Goal: Information Seeking & Learning: Check status

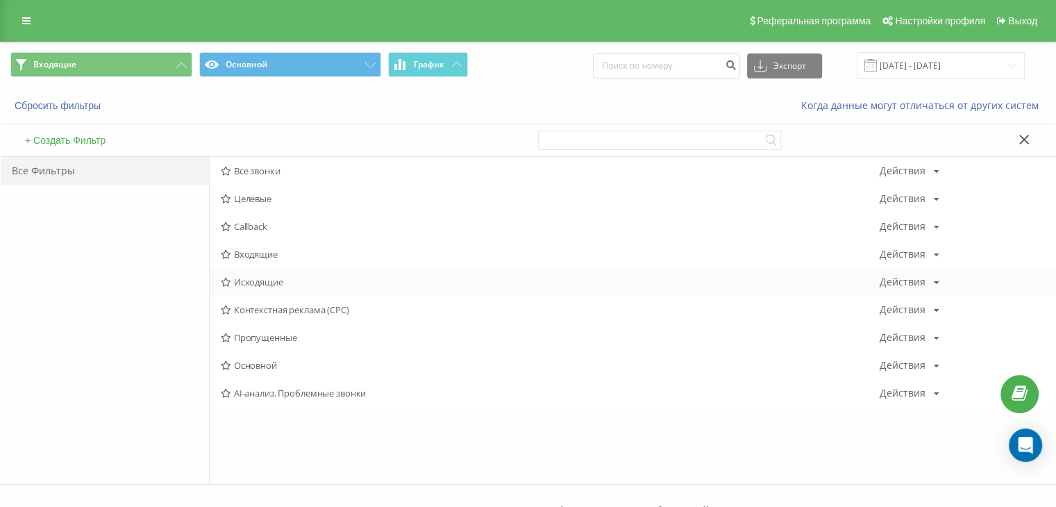
click at [233, 281] on span "Исходящие" at bounding box center [550, 282] width 659 height 10
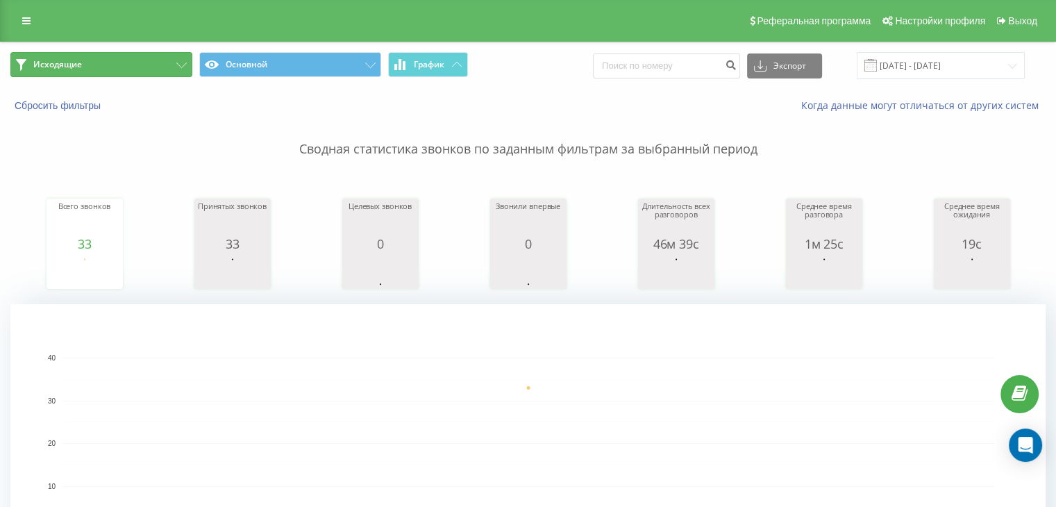
click at [150, 63] on button "Исходящие" at bounding box center [101, 64] width 182 height 25
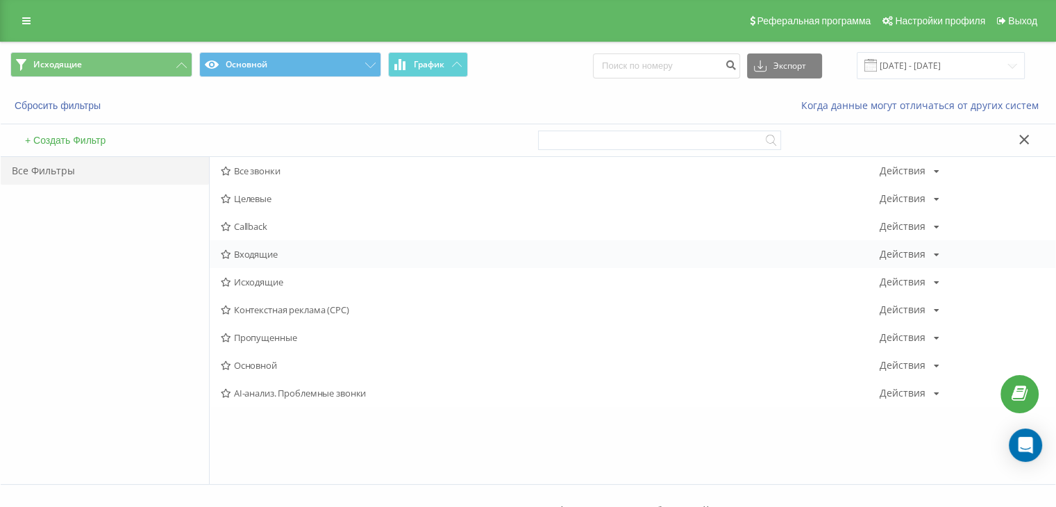
click at [262, 252] on span "Входящие" at bounding box center [550, 254] width 659 height 10
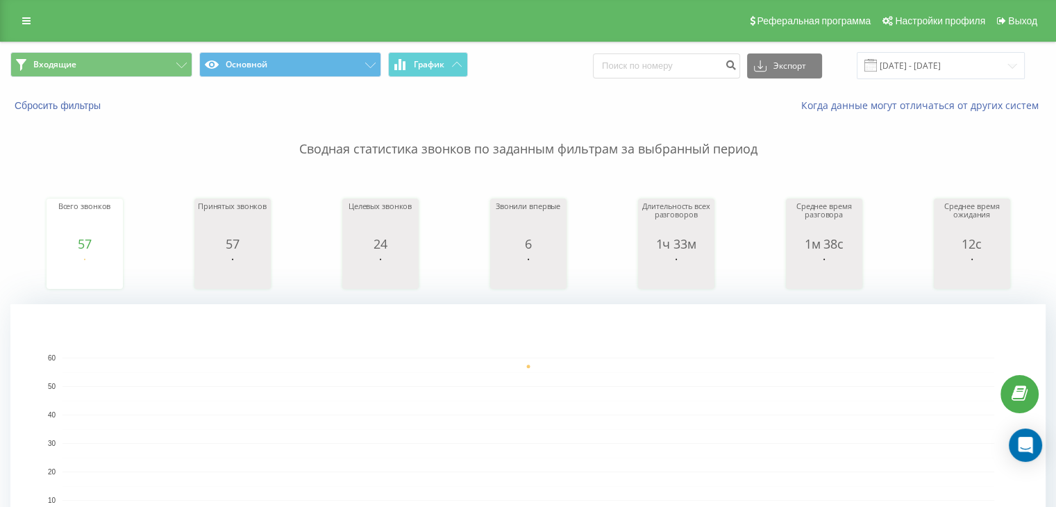
click at [126, 78] on span "Входящие Основной График" at bounding box center [264, 65] width 508 height 27
click at [149, 62] on button "Входящие" at bounding box center [101, 64] width 182 height 25
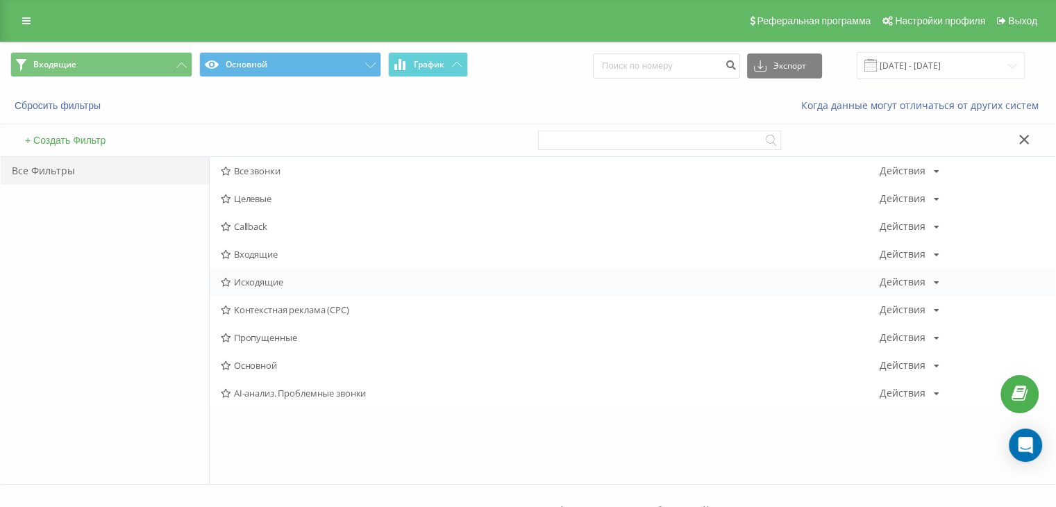
click at [252, 277] on span "Исходящие" at bounding box center [550, 282] width 659 height 10
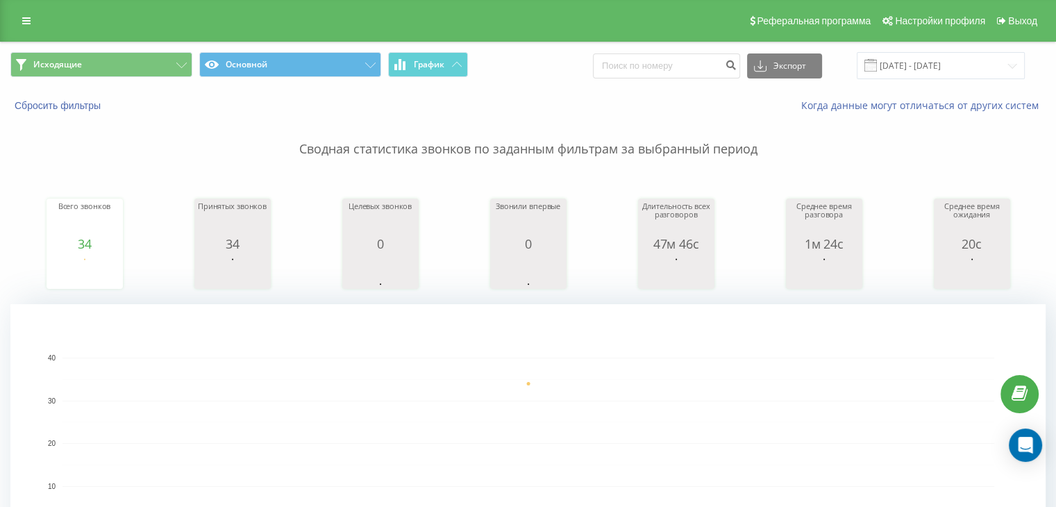
click at [178, 79] on div "Исходящие Основной График Экспорт .csv .xls .xlsx [DATE] - [DATE]" at bounding box center [528, 65] width 1055 height 47
click at [172, 73] on button "Исходящие" at bounding box center [101, 64] width 182 height 25
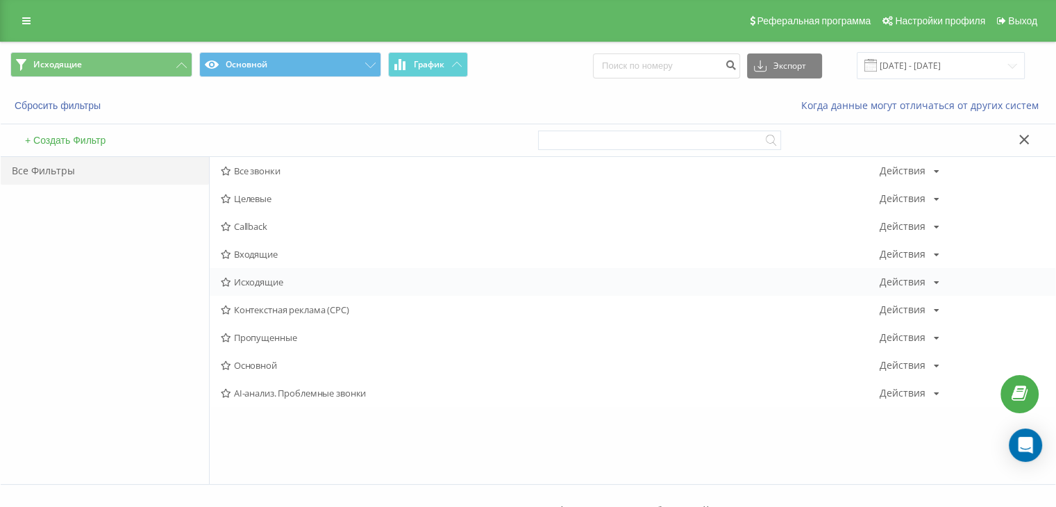
click at [251, 283] on span "Исходящие" at bounding box center [550, 282] width 659 height 10
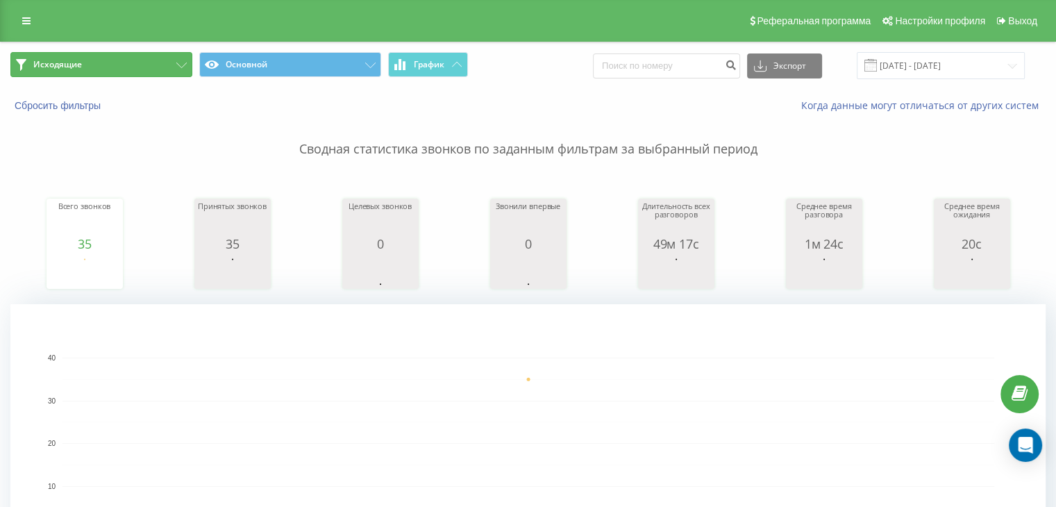
click at [185, 62] on icon at bounding box center [181, 65] width 10 height 6
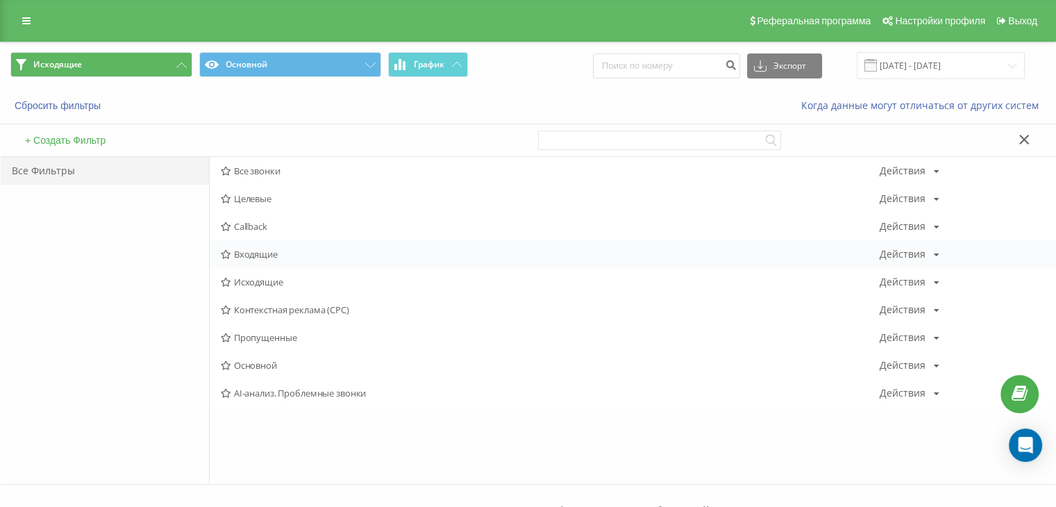
click at [275, 249] on span "Входящие" at bounding box center [550, 254] width 659 height 10
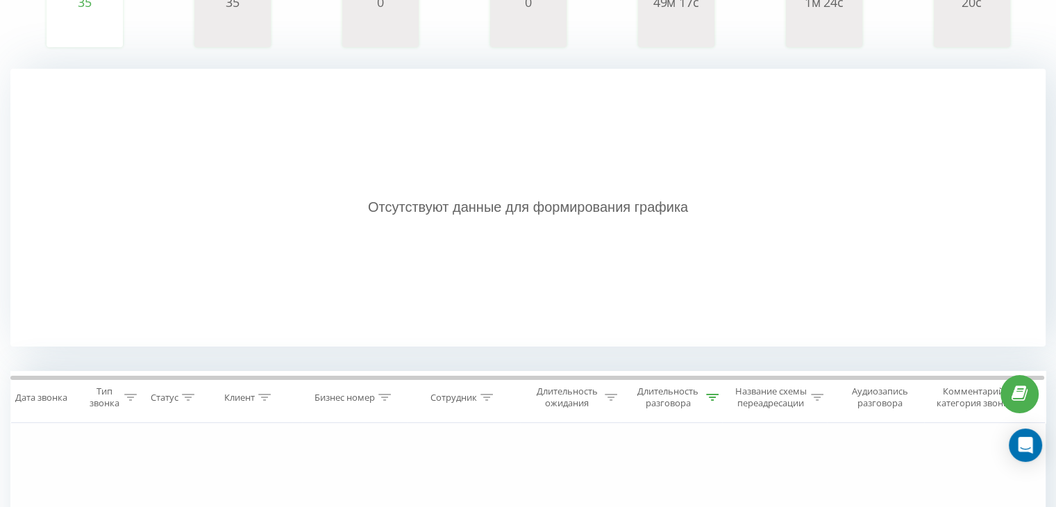
scroll to position [417, 0]
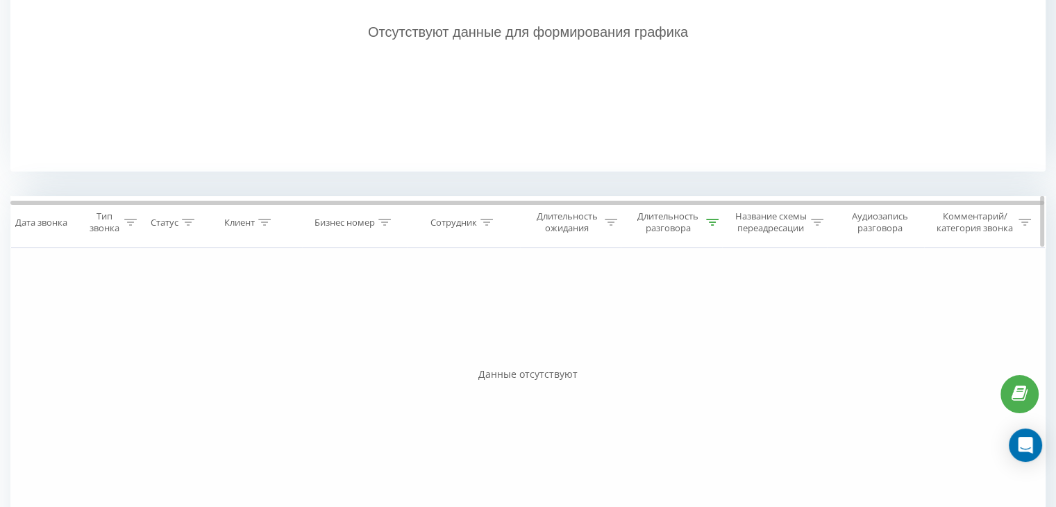
click at [635, 221] on div "Длительность разговора" at bounding box center [667, 222] width 69 height 24
click at [696, 355] on span "OK" at bounding box center [701, 349] width 39 height 22
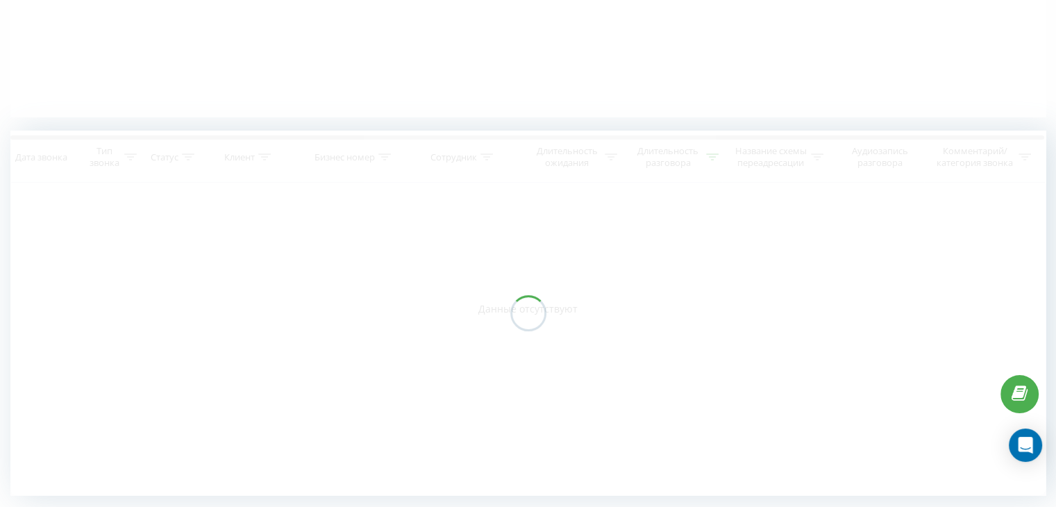
scroll to position [0, 0]
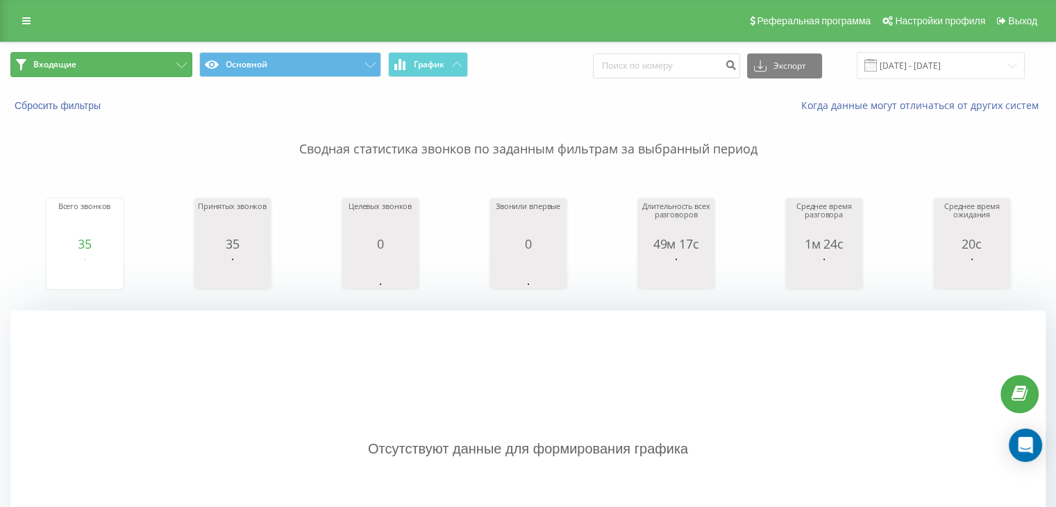
click at [174, 70] on button "Входящие" at bounding box center [101, 64] width 182 height 25
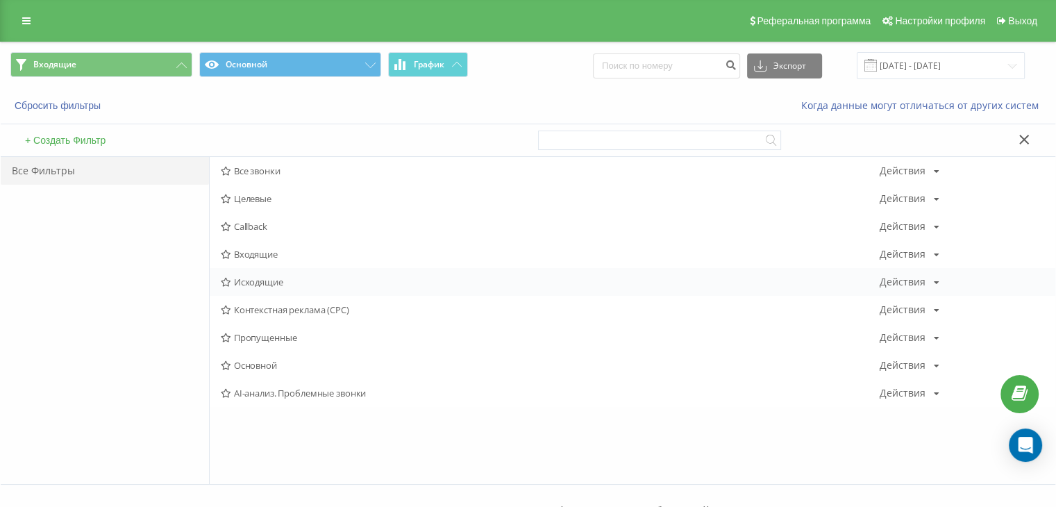
click at [259, 292] on div "Исходящие Действия Редактировать Копировать Удалить По умолчанию Поделиться" at bounding box center [633, 282] width 846 height 28
click at [259, 284] on span "Исходящие" at bounding box center [550, 282] width 659 height 10
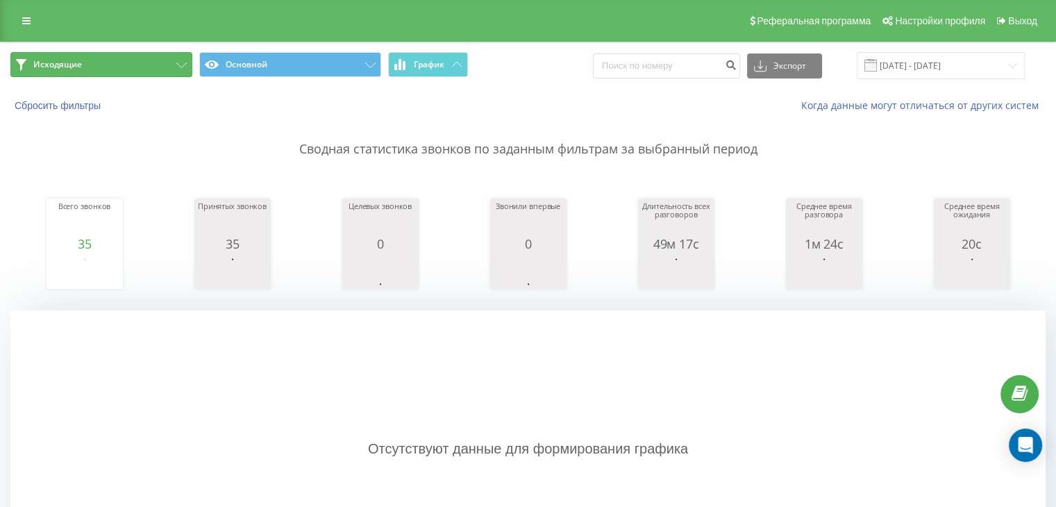
click at [163, 69] on button "Исходящие" at bounding box center [101, 64] width 182 height 25
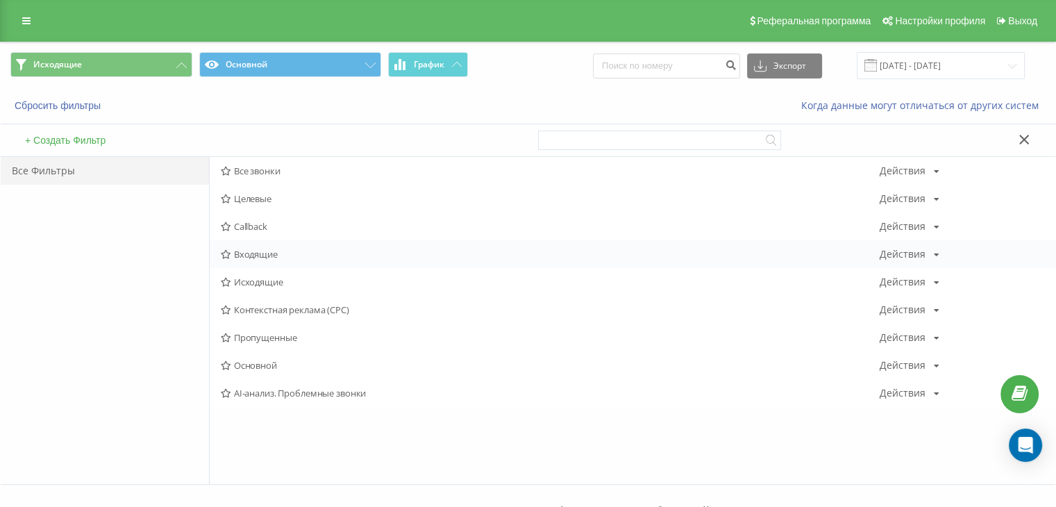
click at [278, 256] on span "Входящие" at bounding box center [550, 254] width 659 height 10
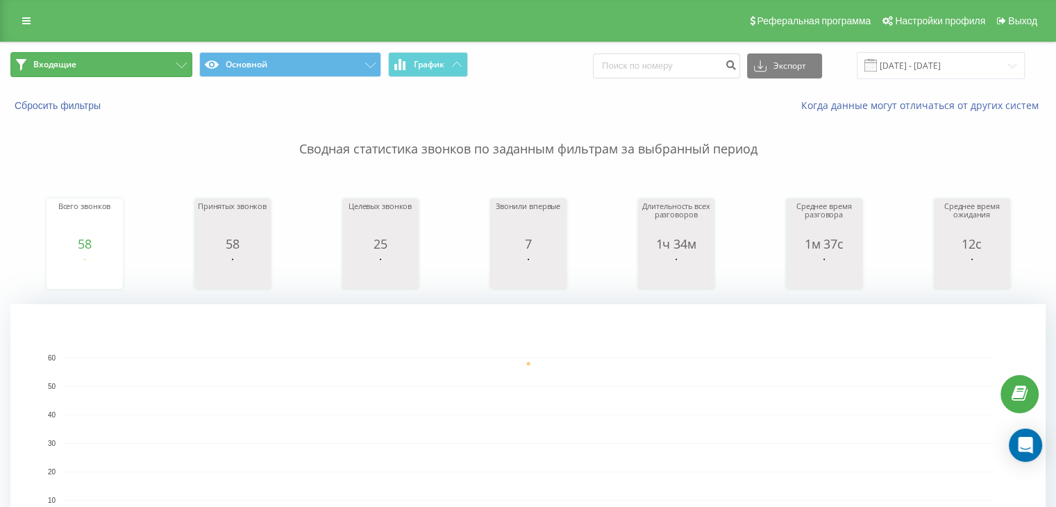
click at [122, 67] on button "Входящие" at bounding box center [101, 64] width 182 height 25
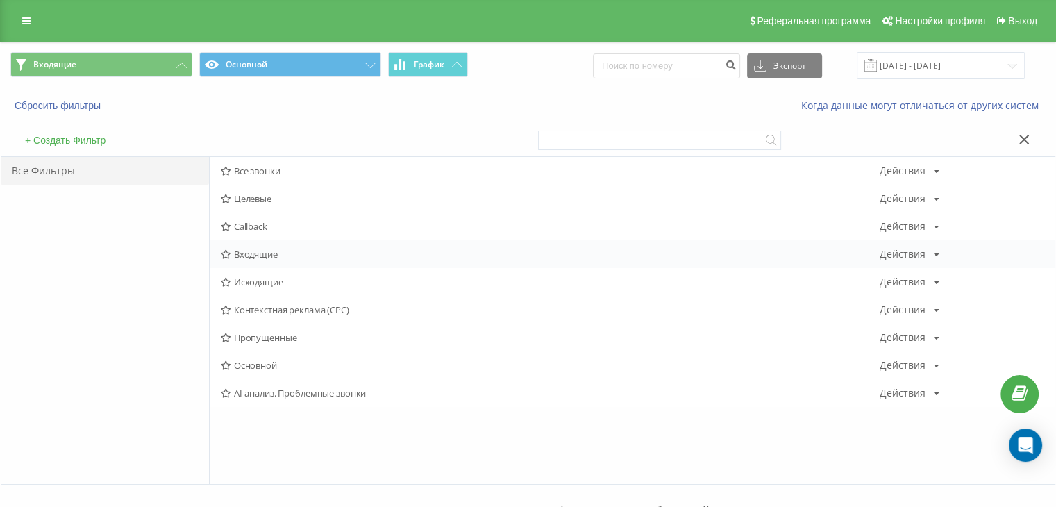
click at [242, 245] on div "Входящие Действия Редактировать Копировать Удалить По умолчанию Поделиться" at bounding box center [633, 254] width 846 height 28
click at [229, 256] on icon at bounding box center [226, 254] width 10 height 9
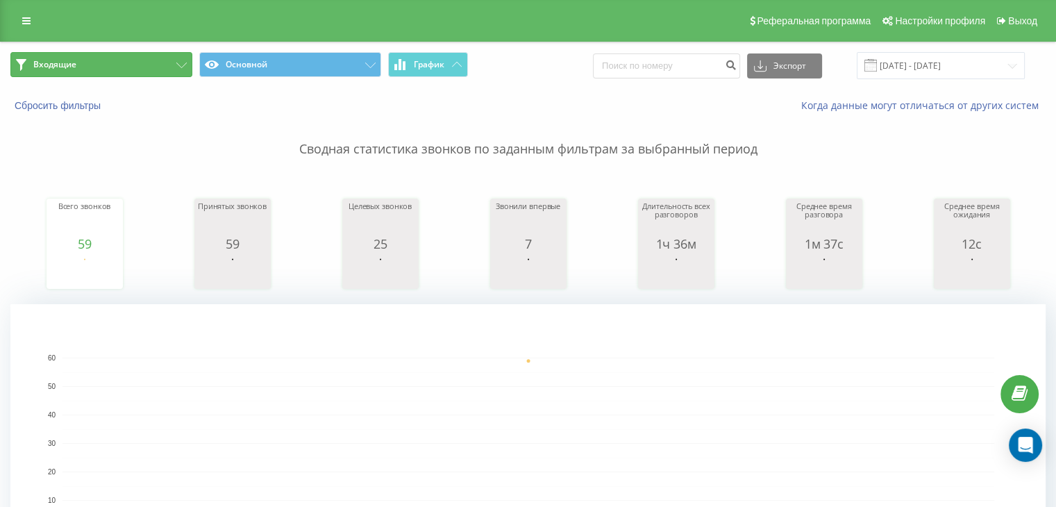
click at [153, 65] on button "Входящие" at bounding box center [101, 64] width 182 height 25
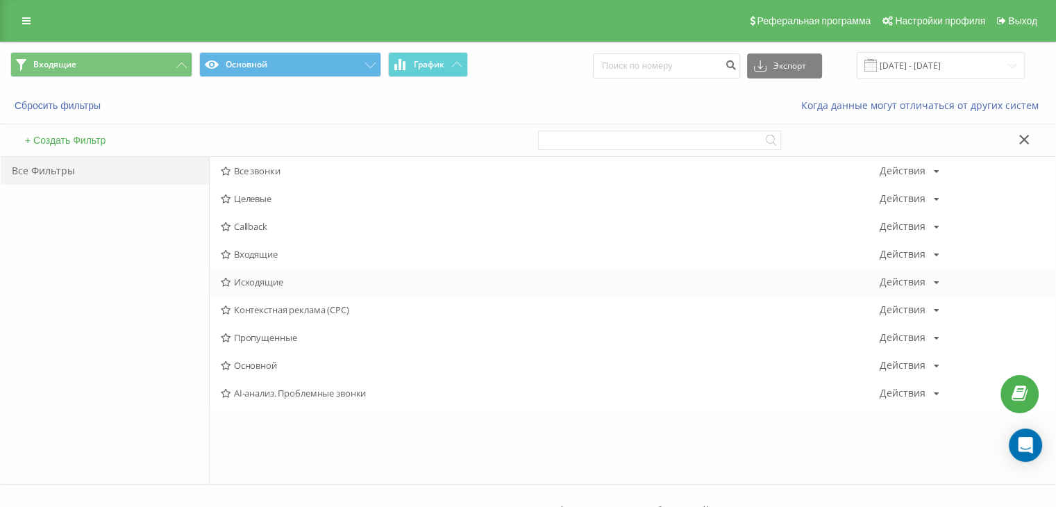
click at [258, 287] on div "Исходящие Действия Редактировать Копировать Удалить По умолчанию Поделиться" at bounding box center [633, 282] width 846 height 28
click at [258, 282] on span "Исходящие" at bounding box center [550, 282] width 659 height 10
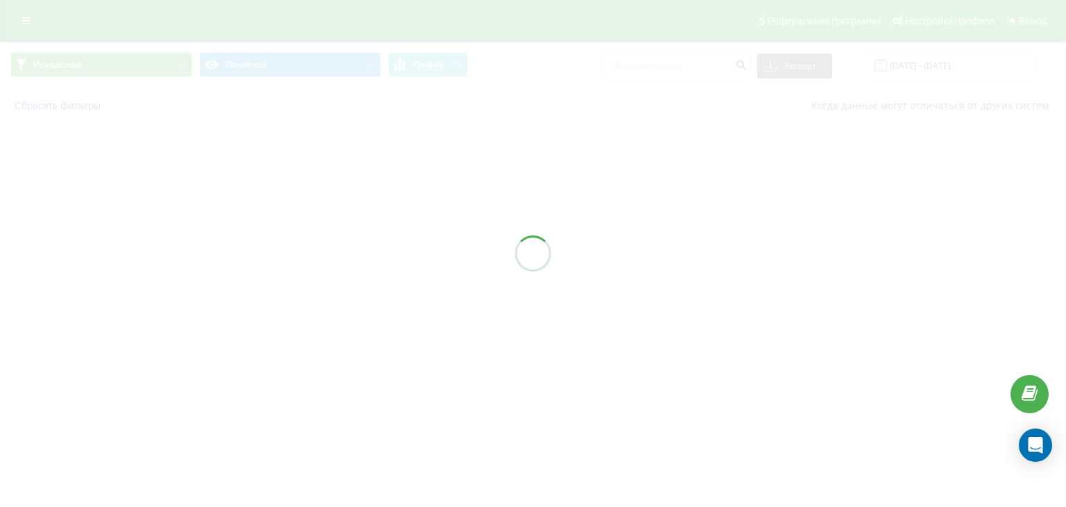
click at [258, 281] on div at bounding box center [533, 253] width 1066 height 507
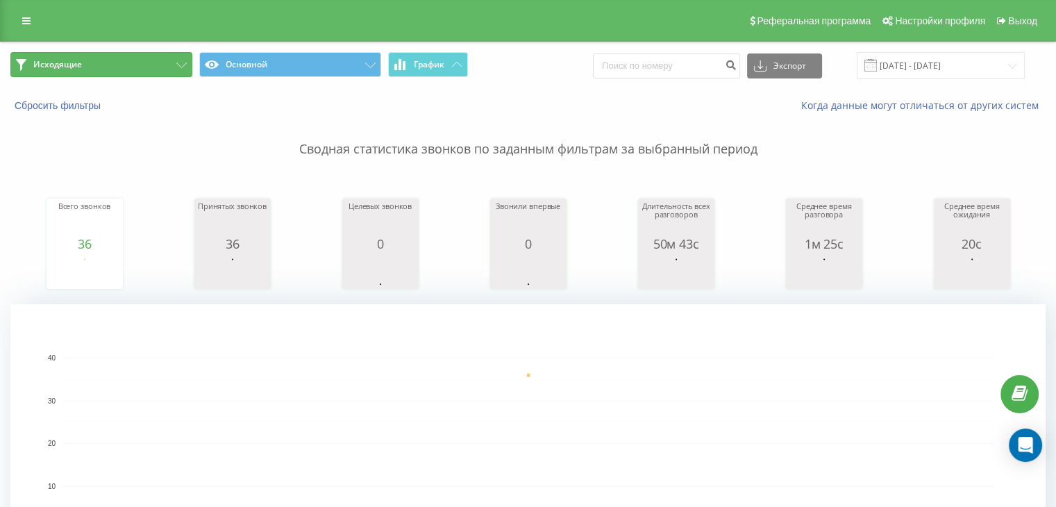
click at [160, 72] on button "Исходящие" at bounding box center [101, 64] width 182 height 25
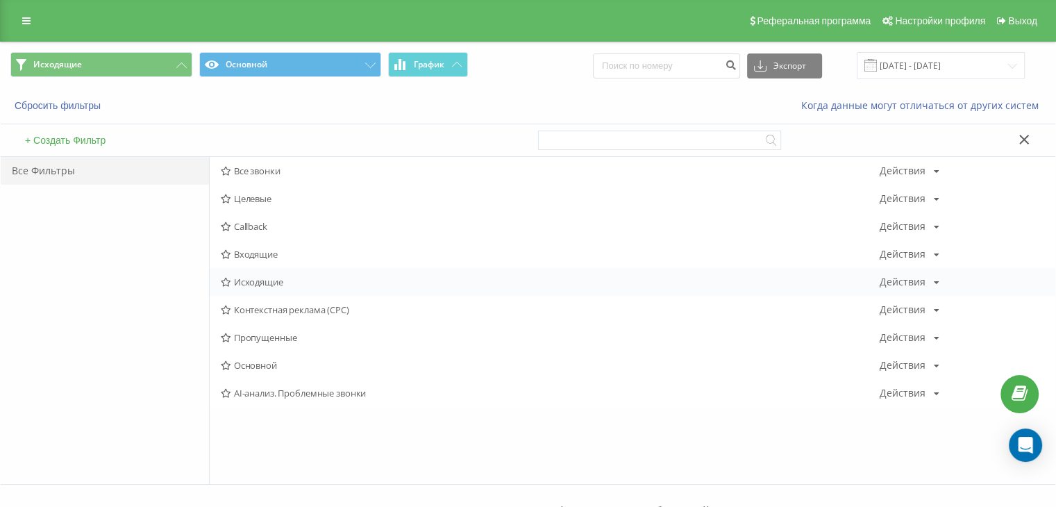
click at [281, 281] on span "Исходящие" at bounding box center [550, 282] width 659 height 10
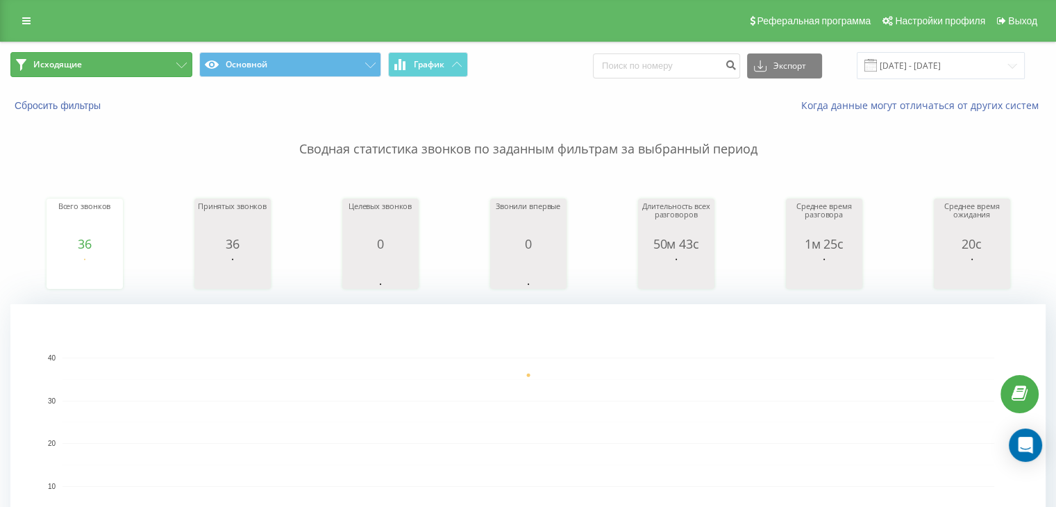
click at [137, 62] on button "Исходящие" at bounding box center [101, 64] width 182 height 25
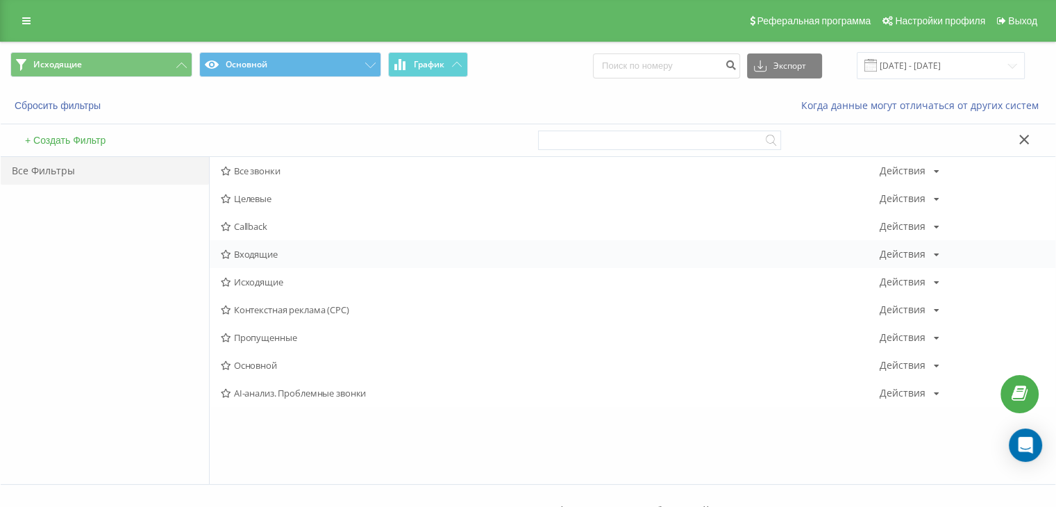
click at [249, 255] on span "Входящие" at bounding box center [550, 254] width 659 height 10
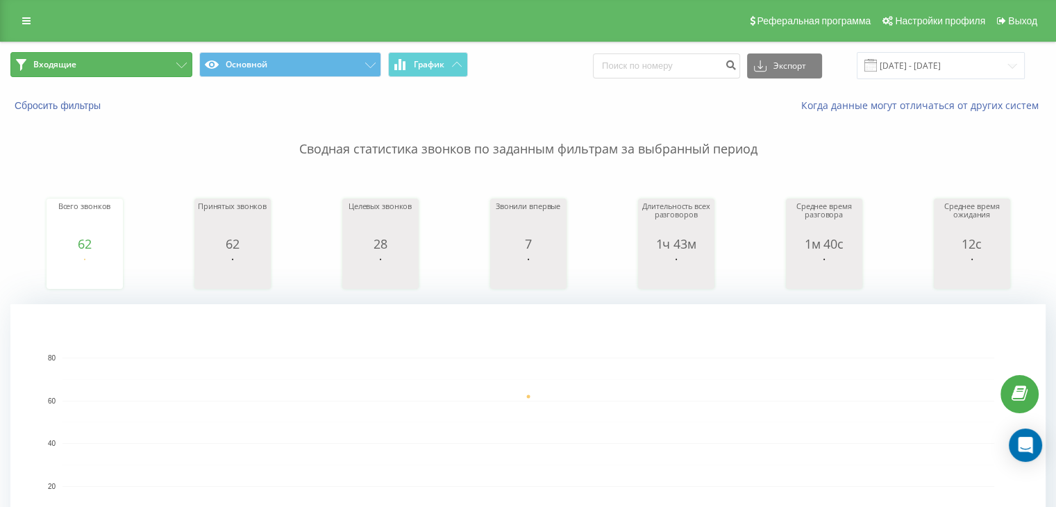
click at [153, 71] on button "Входящие" at bounding box center [101, 64] width 182 height 25
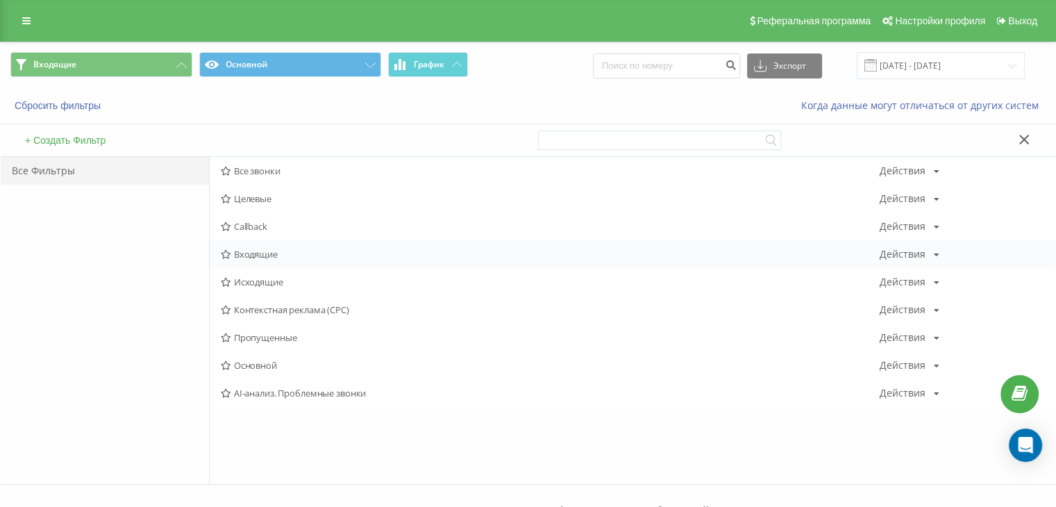
click at [281, 256] on span "Входящие" at bounding box center [550, 254] width 659 height 10
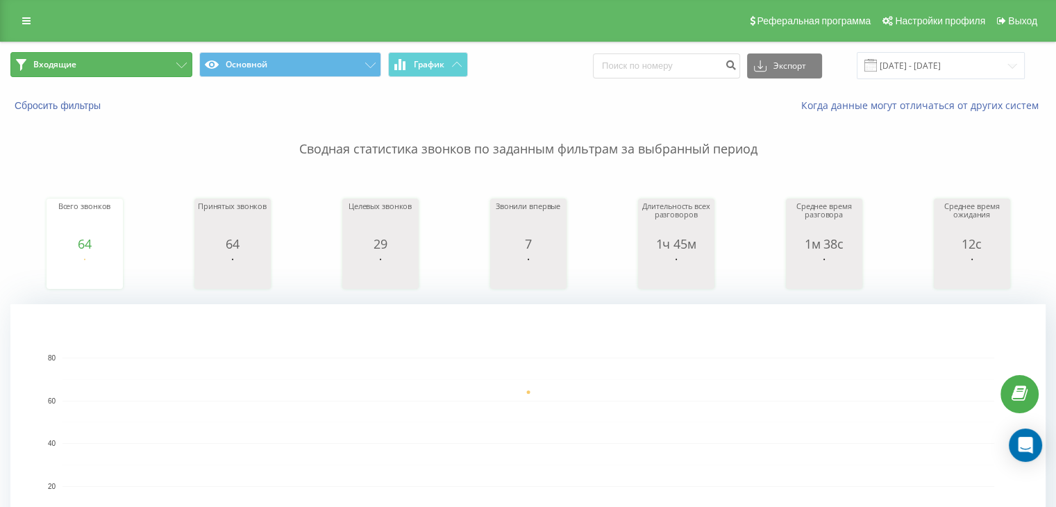
click at [181, 56] on button "Входящие" at bounding box center [101, 64] width 182 height 25
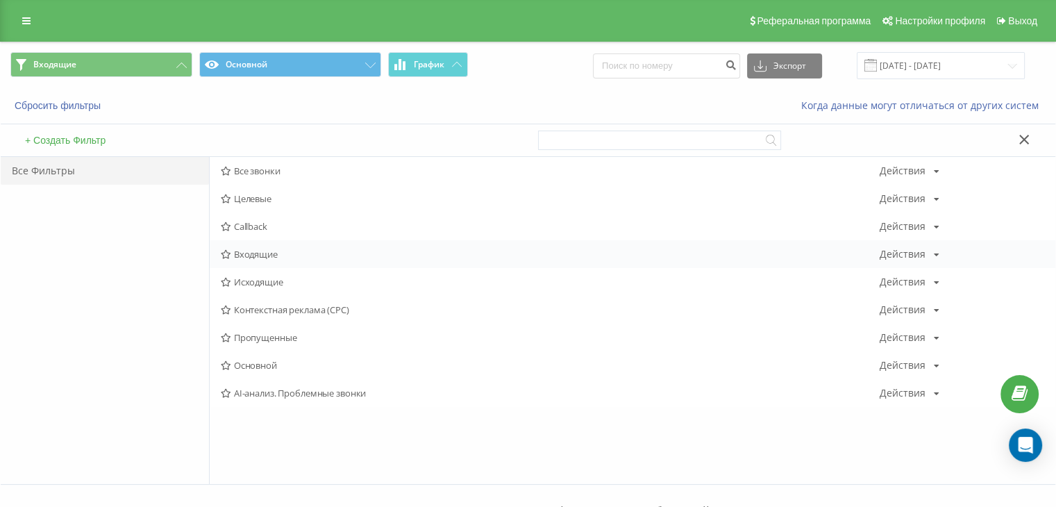
click at [247, 245] on div "Входящие Действия Редактировать Копировать Удалить По умолчанию Поделиться" at bounding box center [633, 254] width 846 height 28
click at [246, 258] on span "Входящие" at bounding box center [550, 254] width 659 height 10
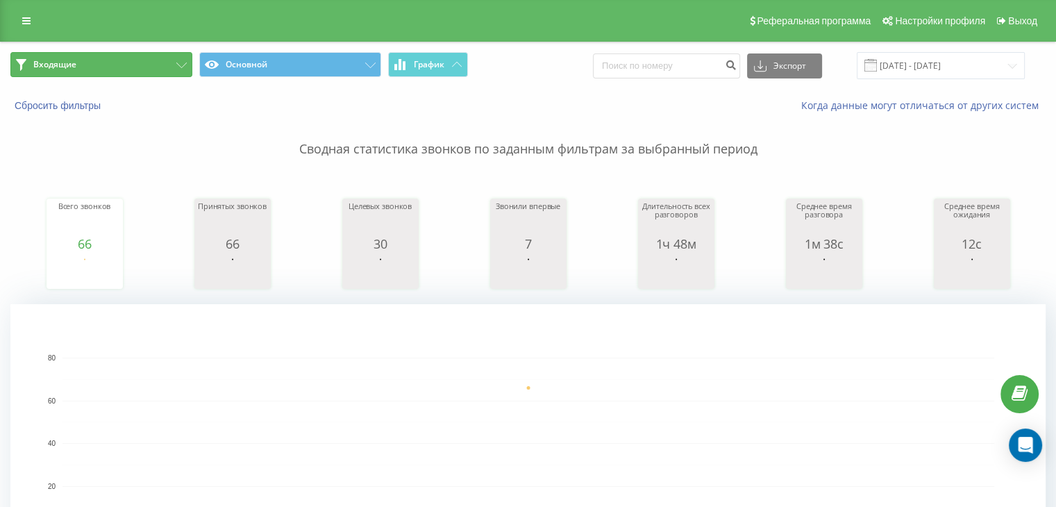
click at [126, 67] on button "Входящие" at bounding box center [101, 64] width 182 height 25
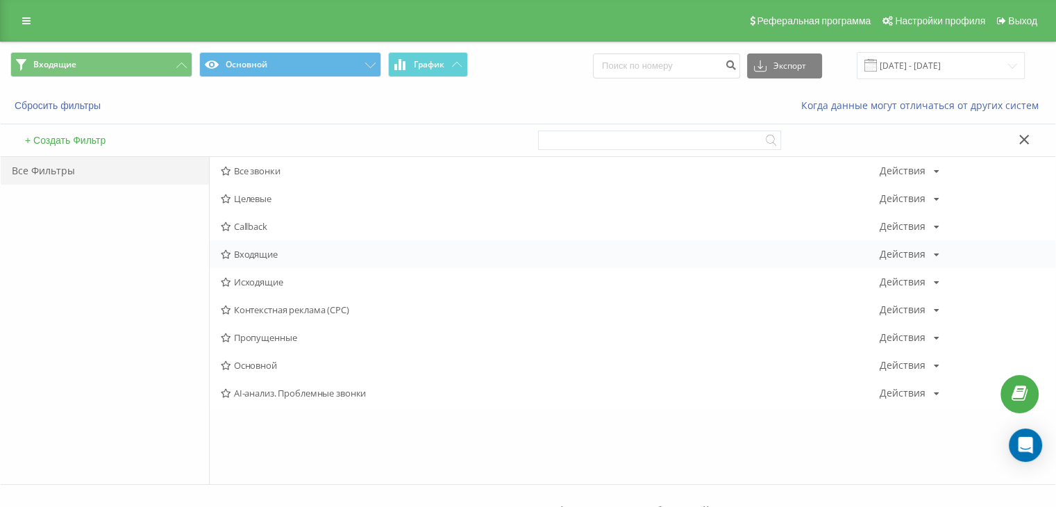
click at [237, 249] on span "Входящие" at bounding box center [550, 254] width 659 height 10
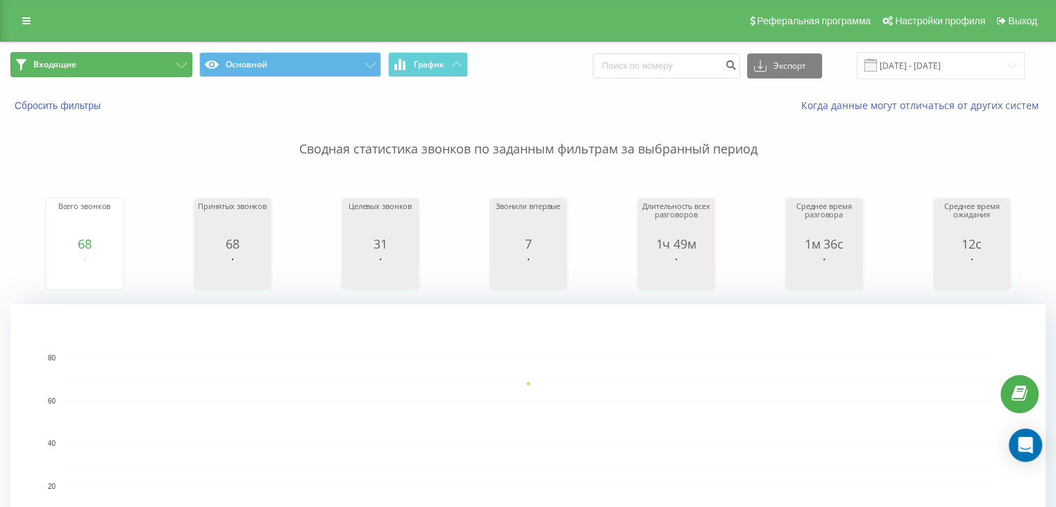
click at [169, 69] on button "Входящие" at bounding box center [101, 64] width 182 height 25
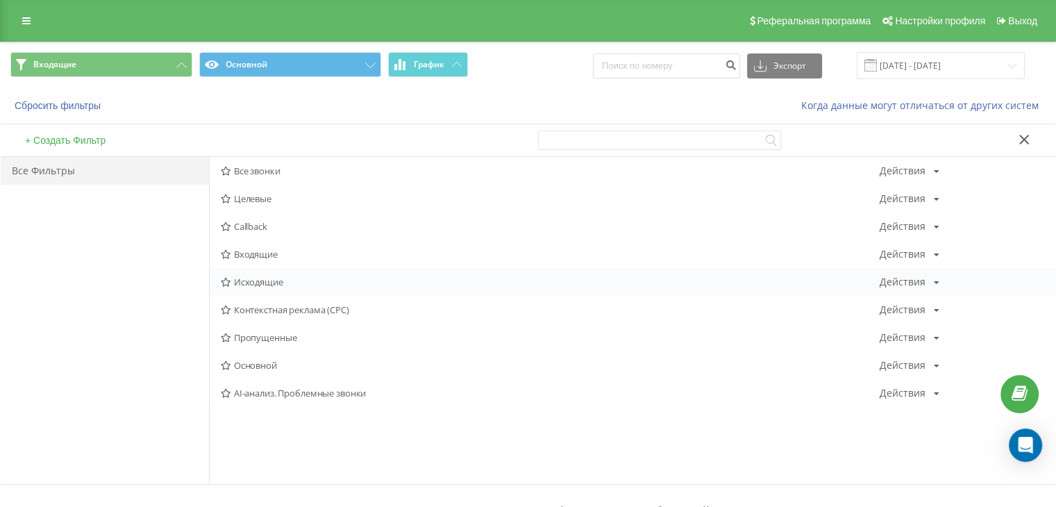
click at [266, 285] on span "Исходящие" at bounding box center [550, 282] width 659 height 10
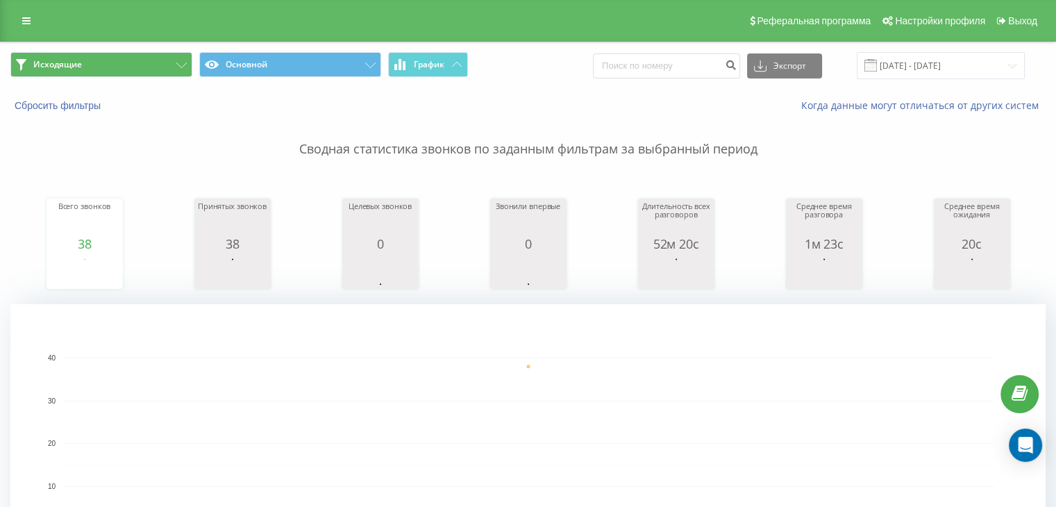
drag, startPoint x: 147, startPoint y: 48, endPoint x: 136, endPoint y: 56, distance: 13.9
click at [146, 49] on div "Исходящие Основной График Экспорт .csv .xls .xlsx [DATE] - [DATE]" at bounding box center [528, 65] width 1055 height 47
click at [127, 68] on button "Исходящие" at bounding box center [101, 64] width 182 height 25
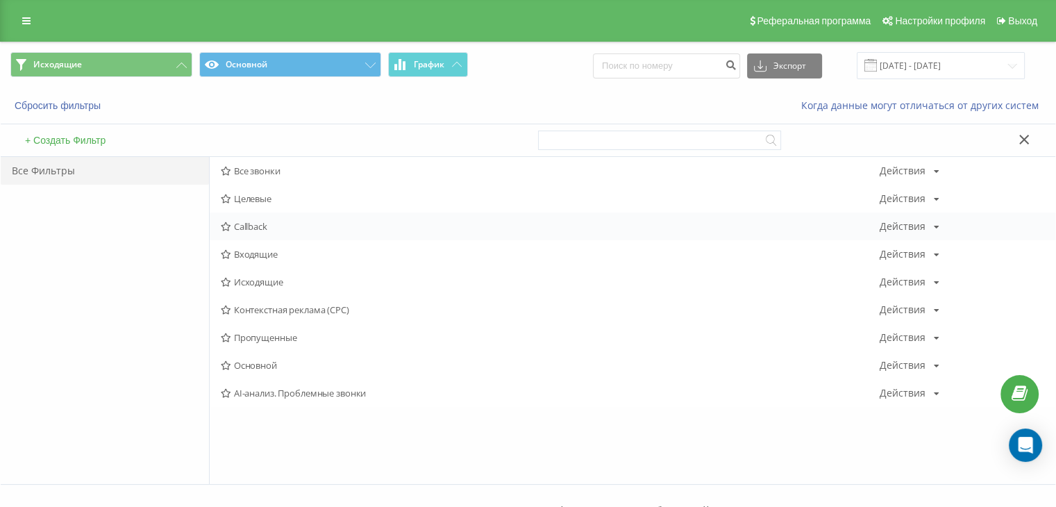
click at [250, 233] on div "Callback Действия Редактировать Копировать Удалить По умолчанию Поделиться" at bounding box center [633, 226] width 846 height 28
click at [246, 242] on div "Входящие Действия Редактировать Копировать Удалить По умолчанию Поделиться" at bounding box center [633, 254] width 846 height 28
click at [238, 262] on div "Входящие Действия Редактировать Копировать Удалить По умолчанию Поделиться" at bounding box center [633, 254] width 846 height 28
click at [237, 256] on span "Входящие" at bounding box center [550, 254] width 659 height 10
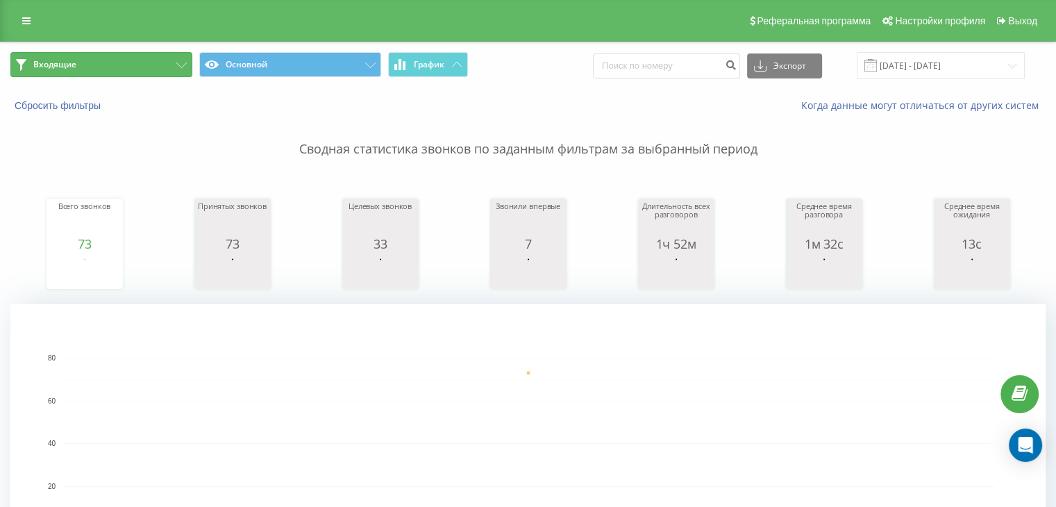
click at [148, 65] on button "Входящие" at bounding box center [101, 64] width 182 height 25
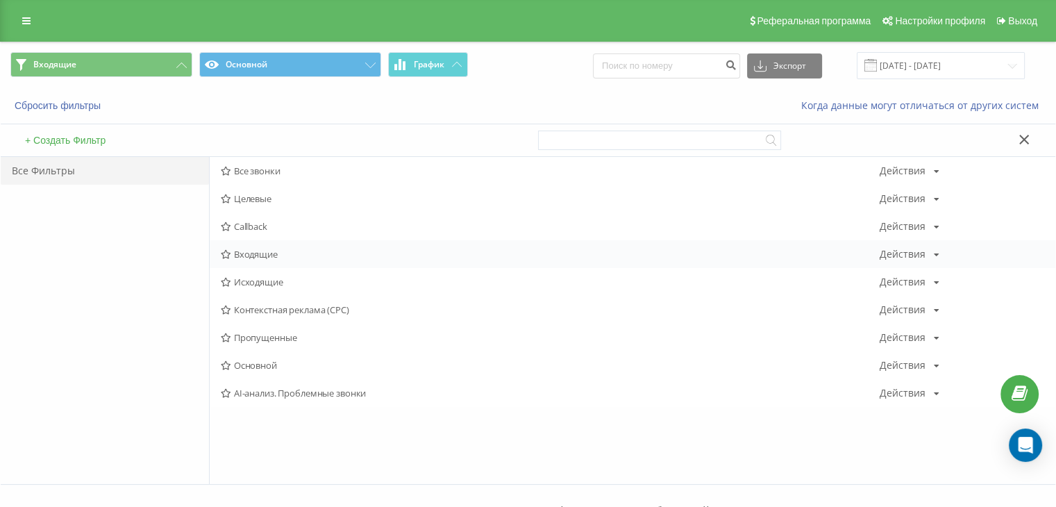
click at [241, 251] on span "Входящие" at bounding box center [550, 254] width 659 height 10
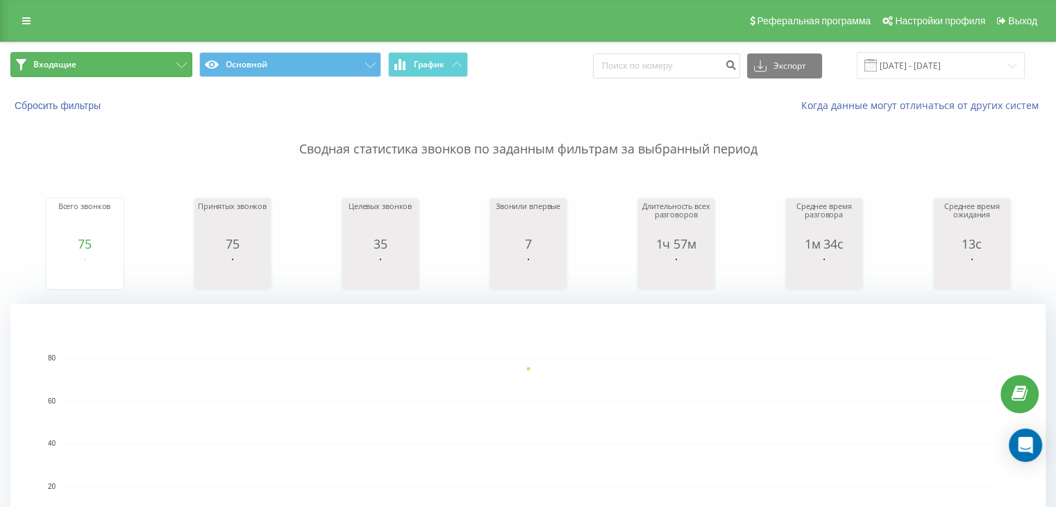
click at [134, 58] on button "Входящие" at bounding box center [101, 64] width 182 height 25
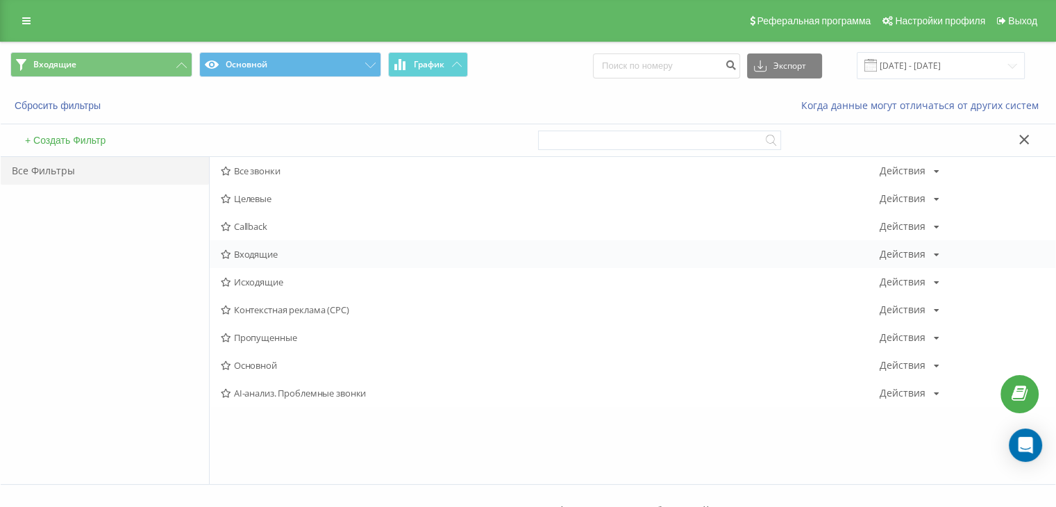
click at [245, 251] on span "Входящие" at bounding box center [550, 254] width 659 height 10
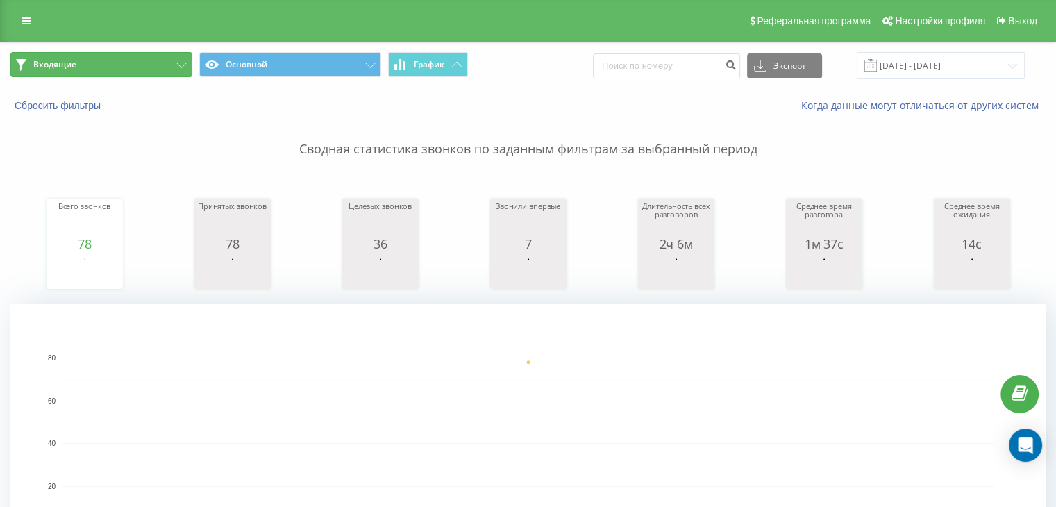
click at [128, 64] on button "Входящие" at bounding box center [101, 64] width 182 height 25
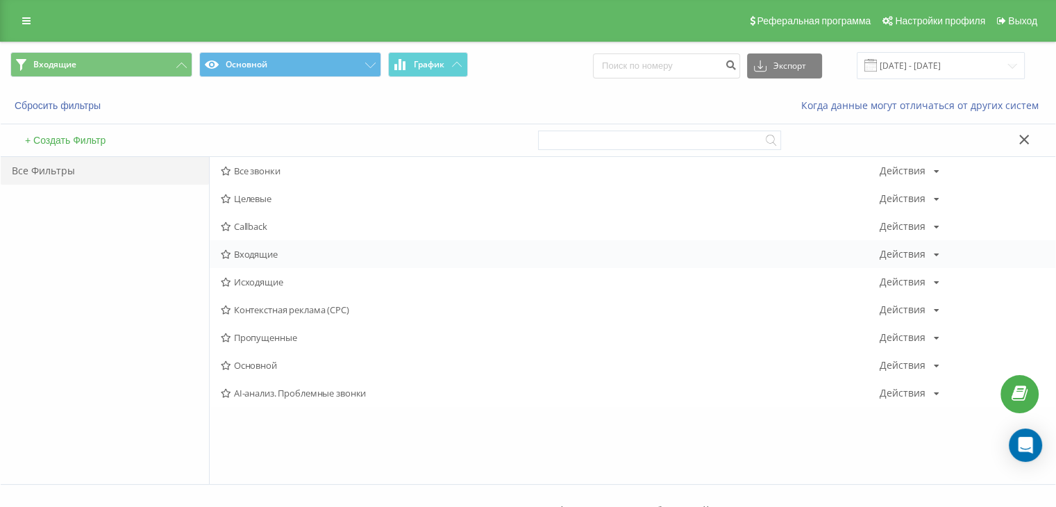
click at [222, 254] on icon at bounding box center [226, 254] width 10 height 9
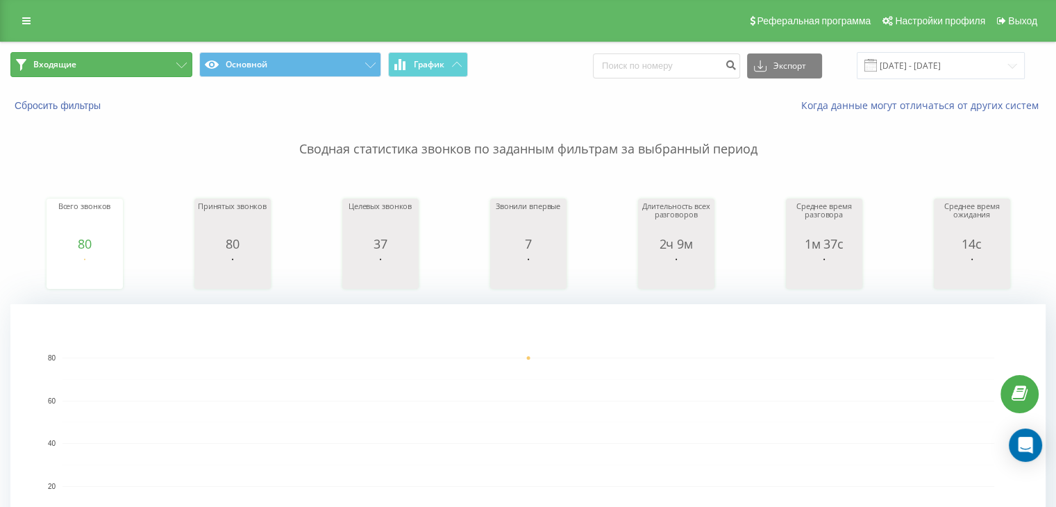
click at [109, 55] on button "Входящие" at bounding box center [101, 64] width 182 height 25
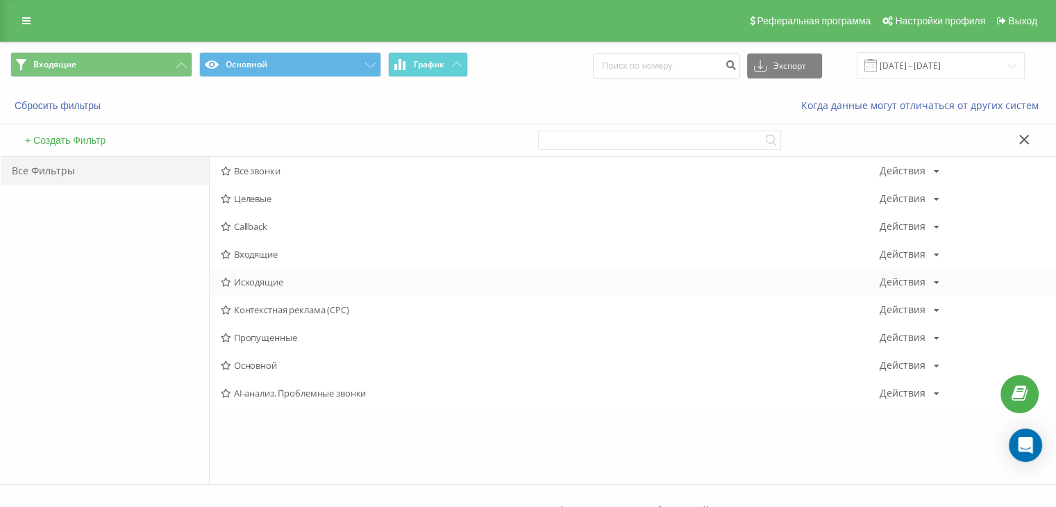
click at [244, 281] on span "Исходящие" at bounding box center [550, 282] width 659 height 10
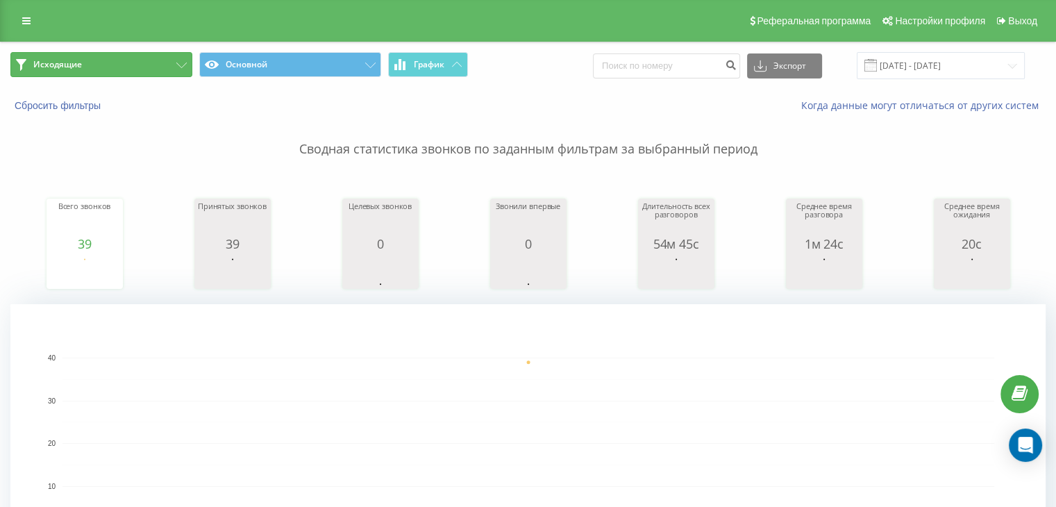
click at [158, 62] on button "Исходящие" at bounding box center [101, 64] width 182 height 25
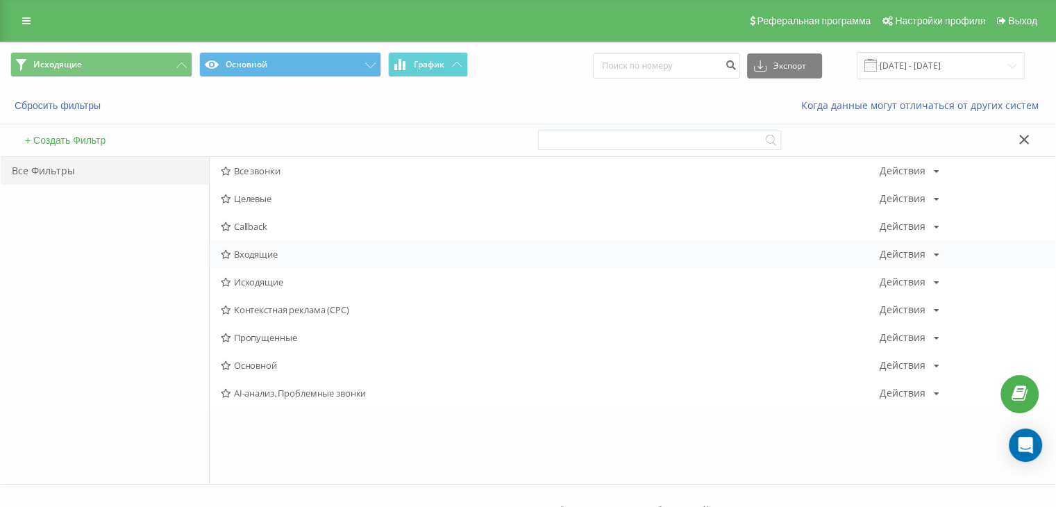
click at [244, 246] on div "Входящие Действия Редактировать Копировать Удалить По умолчанию Поделиться" at bounding box center [633, 254] width 846 height 28
click at [244, 248] on div "Входящие Действия Редактировать Копировать Удалить По умолчанию Поделиться" at bounding box center [633, 254] width 846 height 28
click at [241, 254] on span "Входящие" at bounding box center [550, 254] width 659 height 10
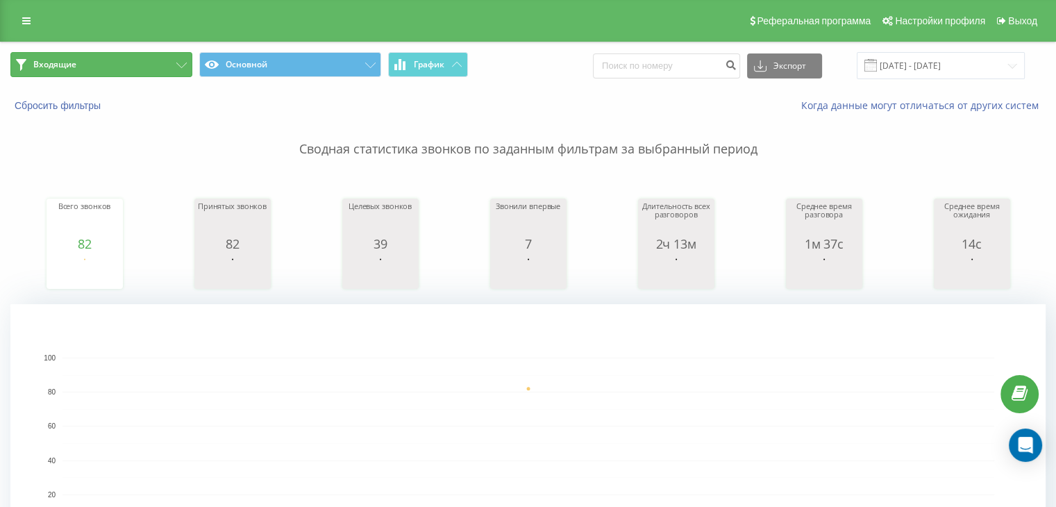
click at [151, 53] on button "Входящие" at bounding box center [101, 64] width 182 height 25
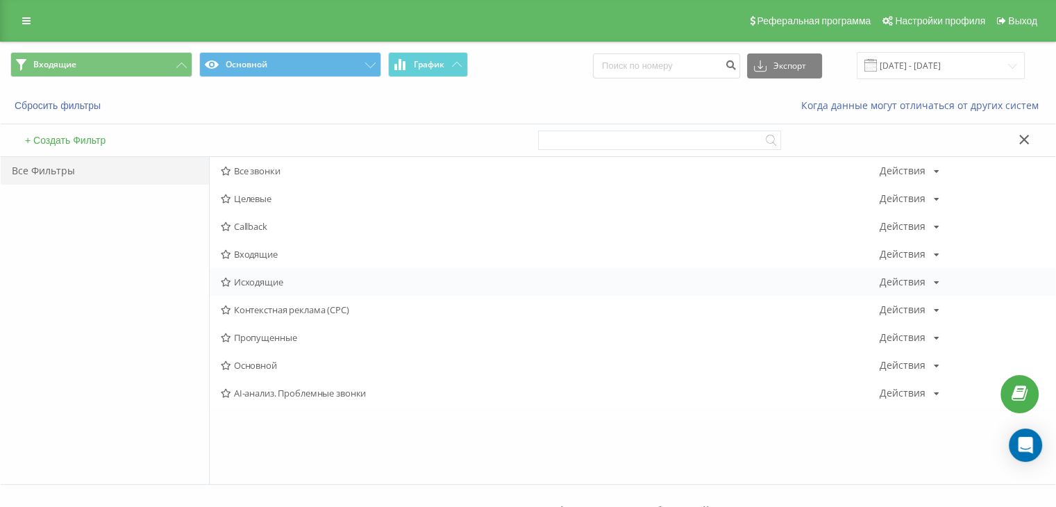
click at [268, 281] on span "Исходящие" at bounding box center [550, 282] width 659 height 10
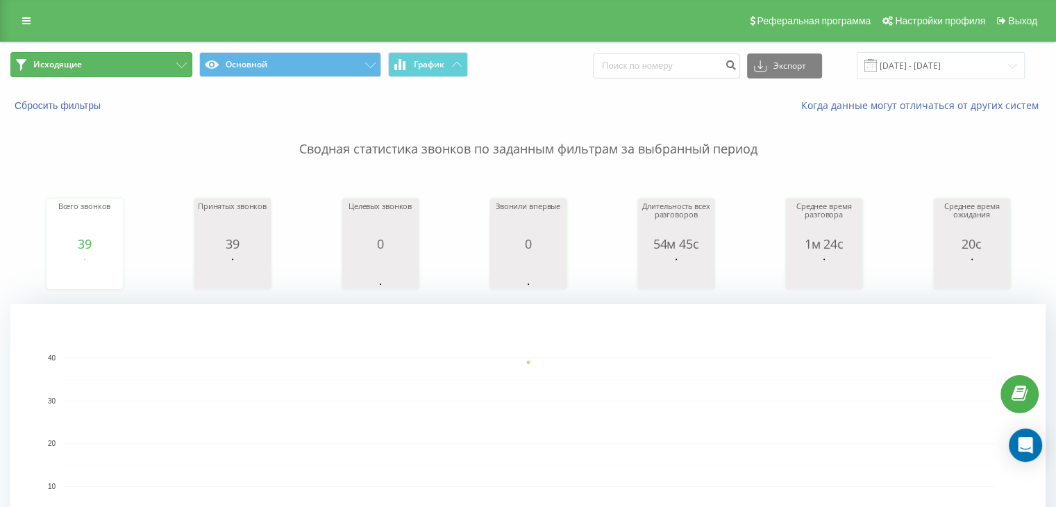
click at [117, 75] on button "Исходящие" at bounding box center [101, 64] width 182 height 25
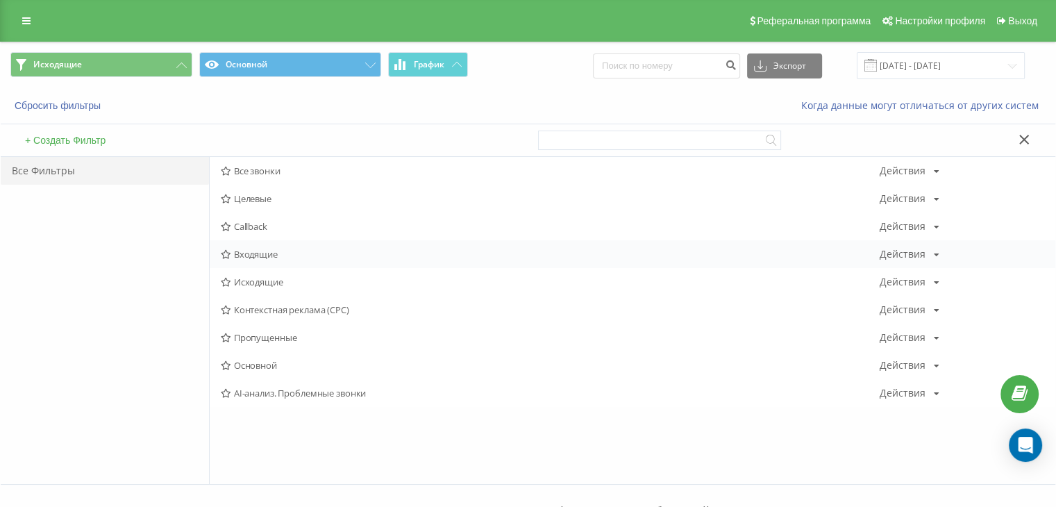
click at [239, 253] on span "Входящие" at bounding box center [550, 254] width 659 height 10
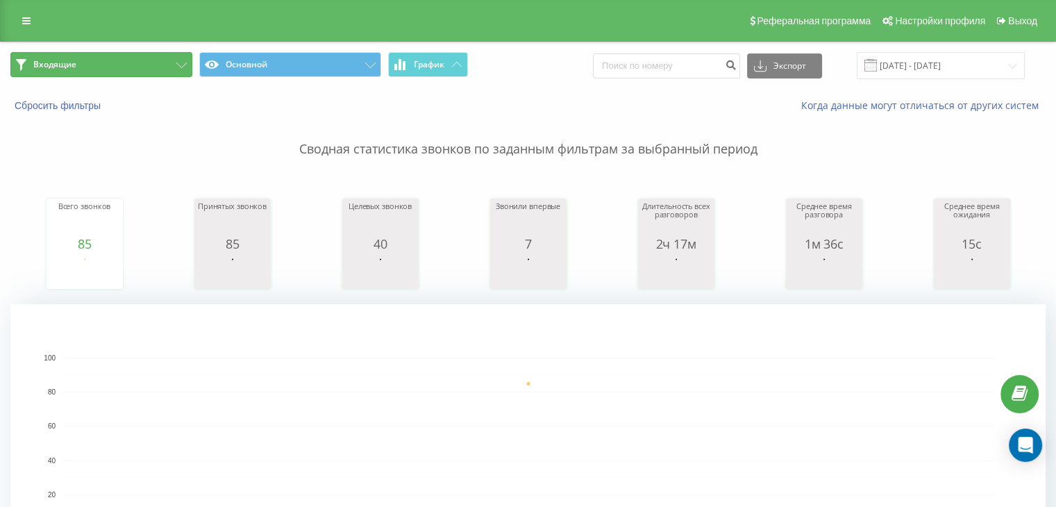
click at [165, 53] on button "Входящие" at bounding box center [101, 64] width 182 height 25
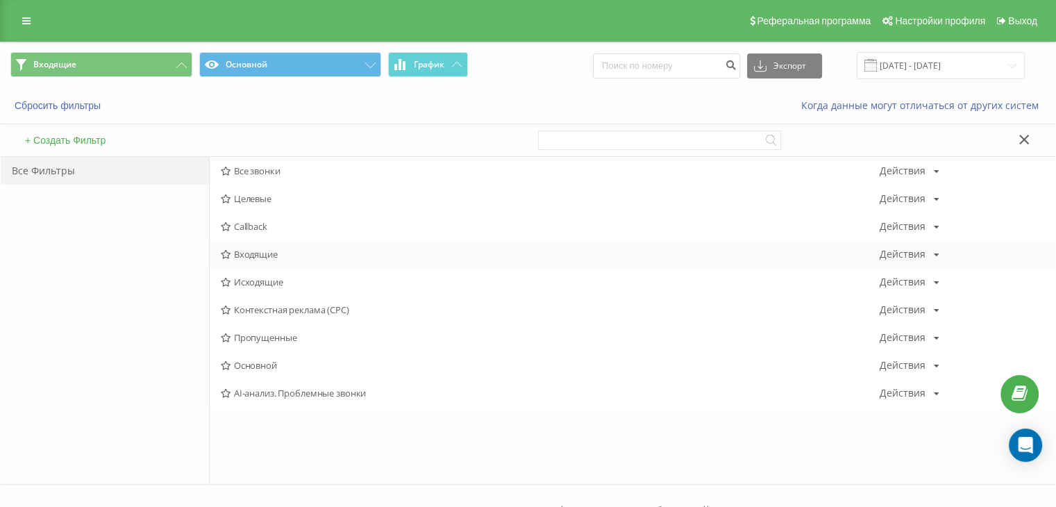
click at [286, 256] on span "Входящие" at bounding box center [550, 254] width 659 height 10
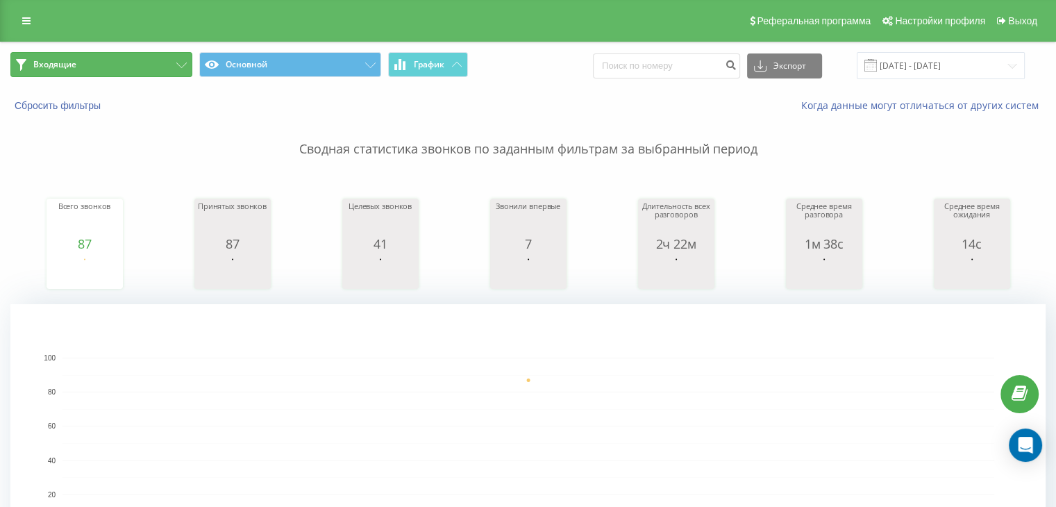
click at [109, 72] on button "Входящие" at bounding box center [101, 64] width 182 height 25
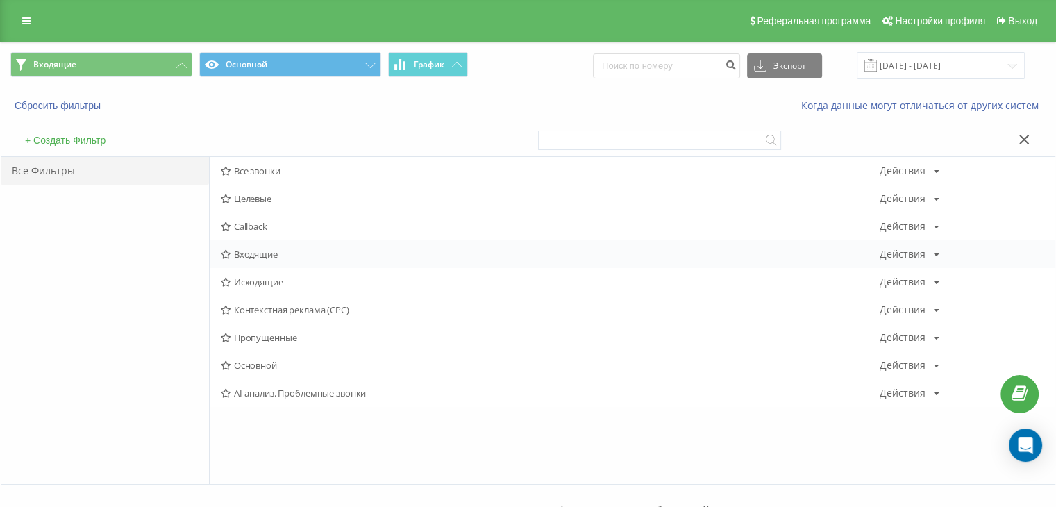
click at [239, 249] on span "Входящие" at bounding box center [550, 254] width 659 height 10
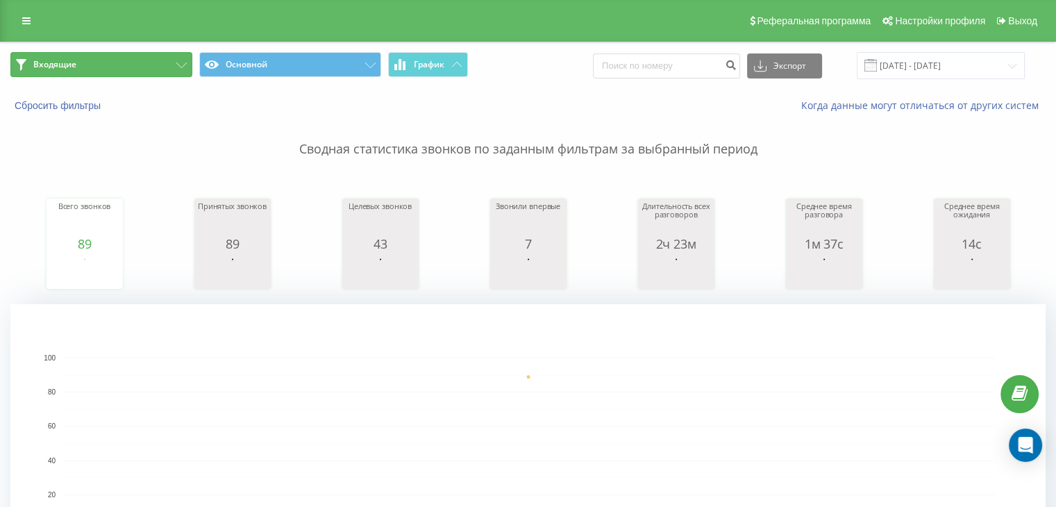
click at [117, 75] on button "Входящие" at bounding box center [101, 64] width 182 height 25
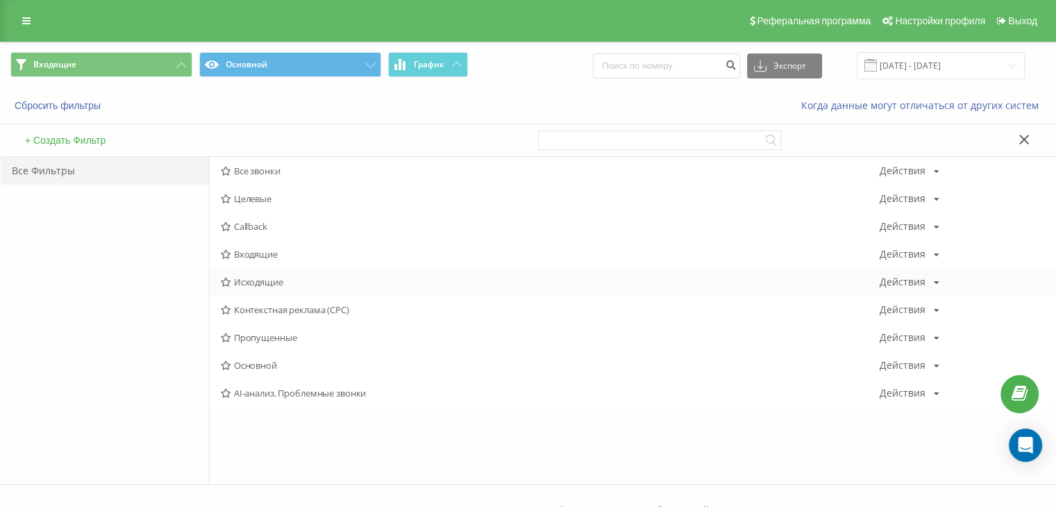
click at [250, 277] on span "Исходящие" at bounding box center [550, 282] width 659 height 10
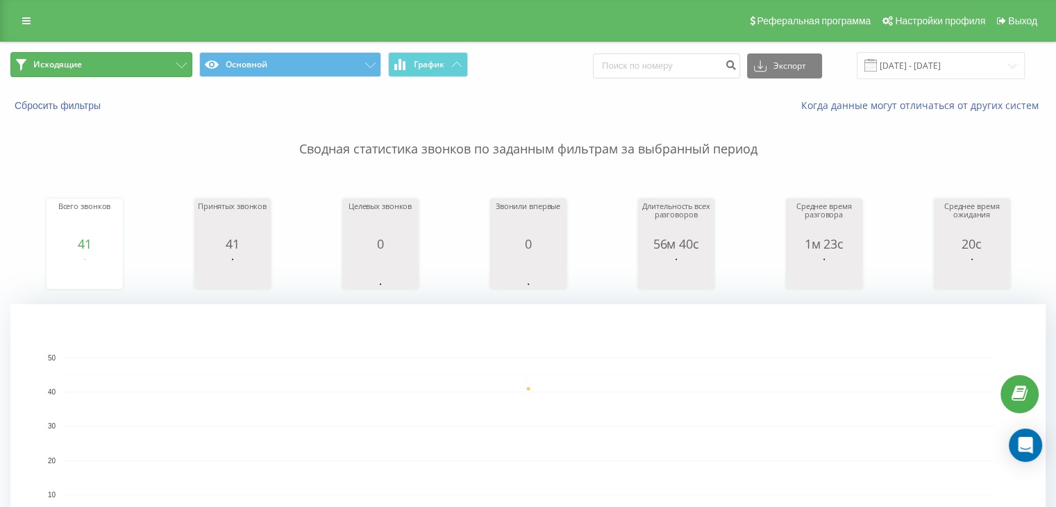
click at [168, 65] on button "Исходящие" at bounding box center [101, 64] width 182 height 25
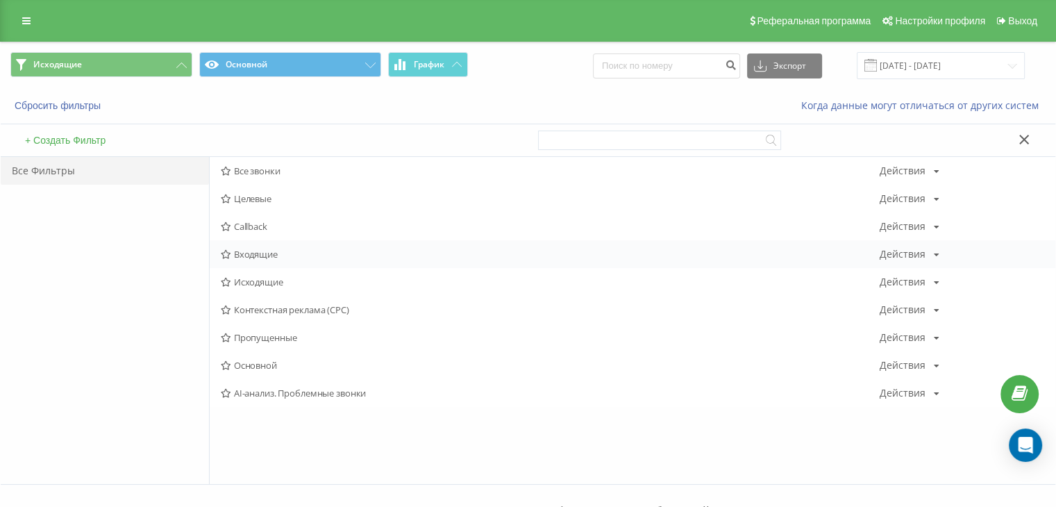
click at [245, 246] on div "Входящие Действия Редактировать Копировать Удалить По умолчанию Поделиться" at bounding box center [633, 254] width 846 height 28
click at [243, 251] on span "Входящие" at bounding box center [550, 254] width 659 height 10
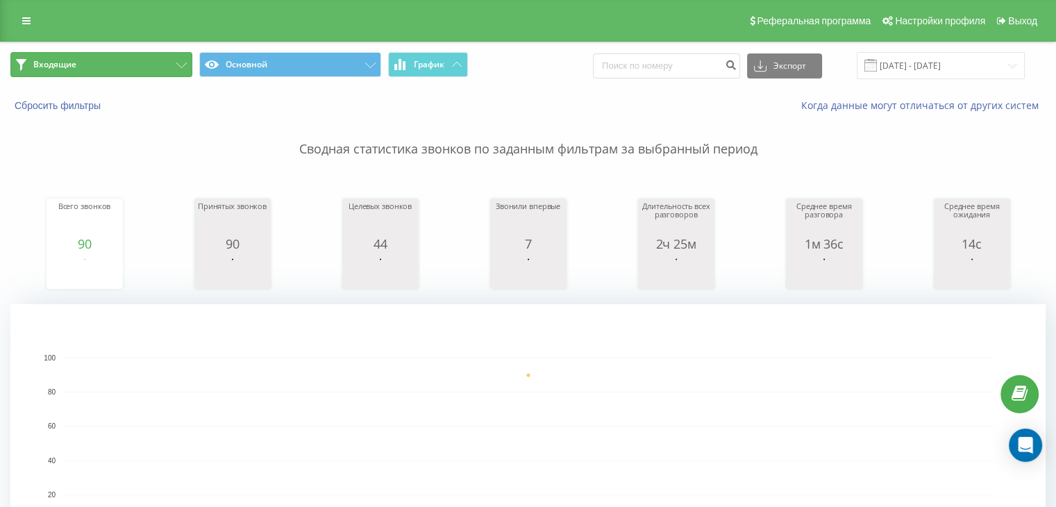
click at [139, 70] on button "Входящие" at bounding box center [101, 64] width 182 height 25
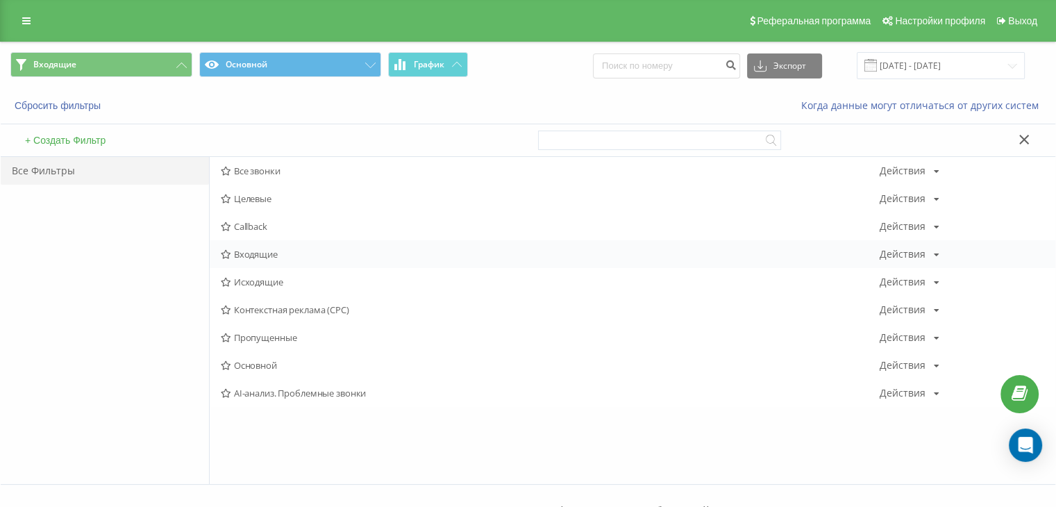
click at [235, 249] on span "Входящие" at bounding box center [550, 254] width 659 height 10
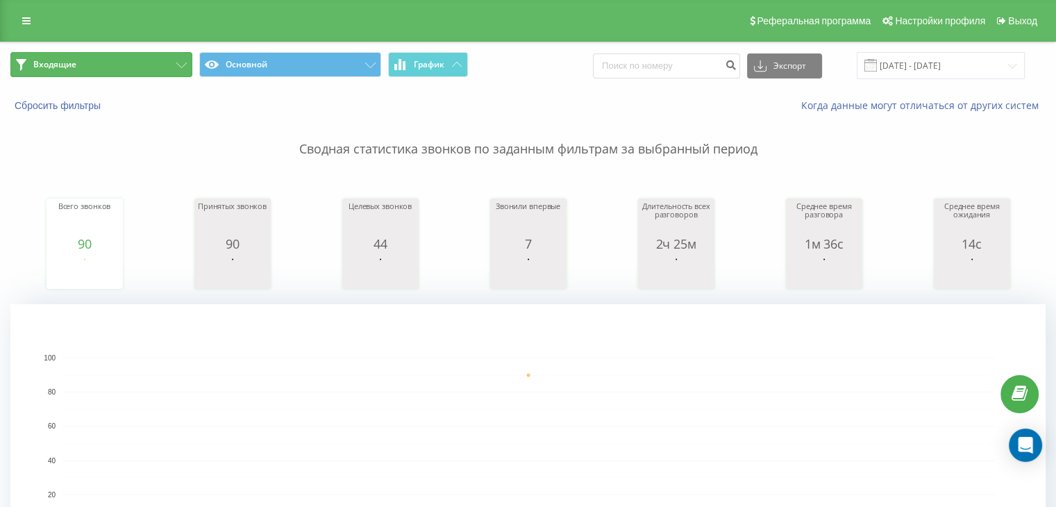
click at [133, 69] on button "Входящие" at bounding box center [101, 64] width 182 height 25
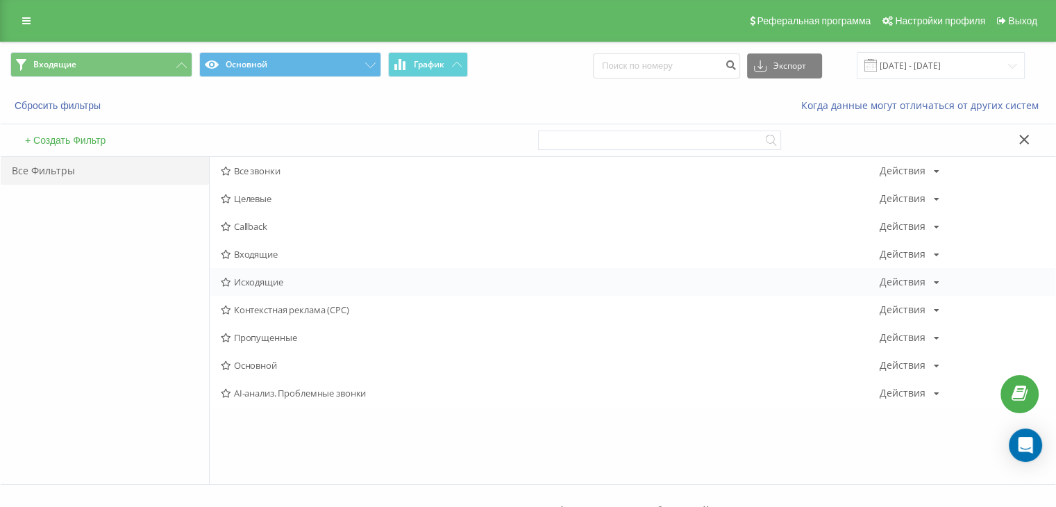
click at [278, 279] on span "Исходящие" at bounding box center [550, 282] width 659 height 10
